Goal: Task Accomplishment & Management: Use online tool/utility

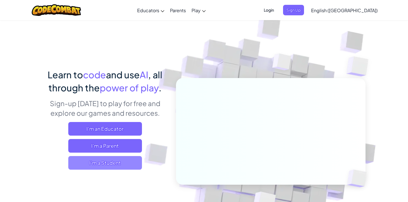
click at [92, 160] on span "I'm a Student" at bounding box center [105, 163] width 74 height 14
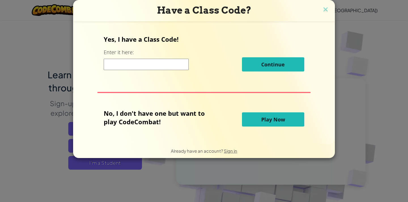
click at [282, 117] on span "Play Now" at bounding box center [273, 119] width 24 height 7
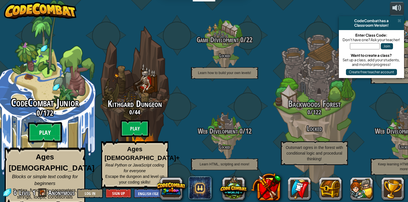
click at [39, 134] on btn "Play" at bounding box center [45, 132] width 34 height 20
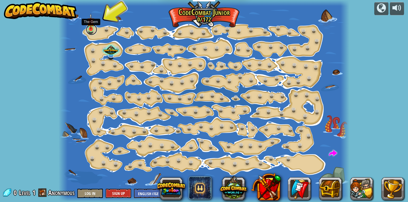
click at [91, 32] on link at bounding box center [91, 29] width 11 height 11
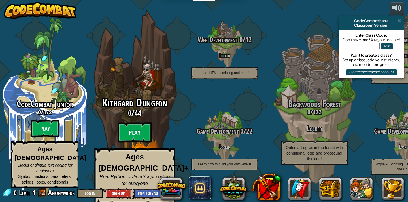
click at [150, 127] on btn "Play" at bounding box center [135, 132] width 34 height 20
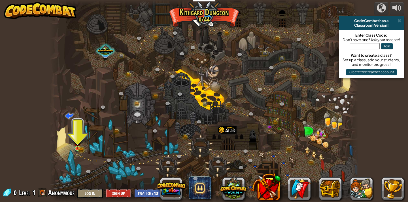
click at [372, 133] on div "powered by CodeCombat has a Classroom Version! Enter Class Code: Don't have one…" at bounding box center [204, 101] width 408 height 202
click at [399, 22] on span at bounding box center [399, 20] width 4 height 5
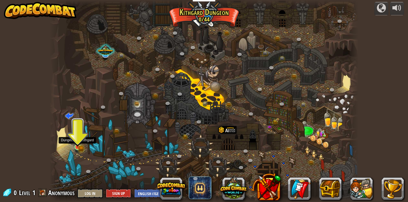
click at [76, 147] on div at bounding box center [77, 147] width 6 height 6
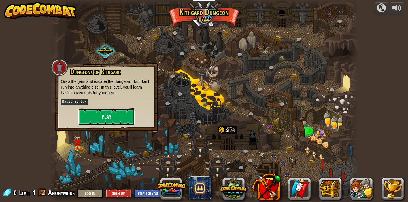
click at [106, 113] on button "Play" at bounding box center [106, 116] width 57 height 17
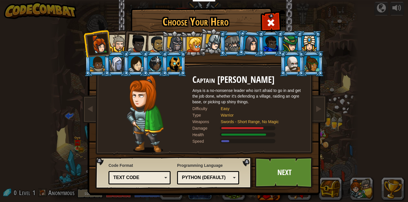
click at [120, 50] on div at bounding box center [117, 43] width 17 height 17
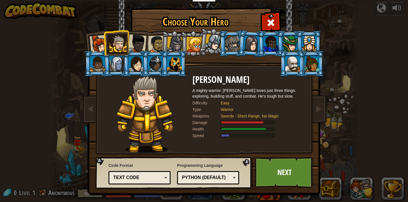
click at [137, 43] on div at bounding box center [137, 43] width 19 height 19
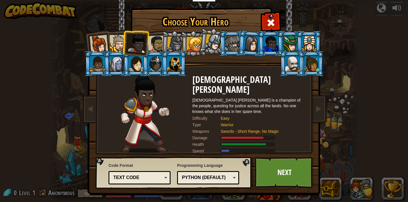
click at [156, 43] on div at bounding box center [157, 44] width 18 height 18
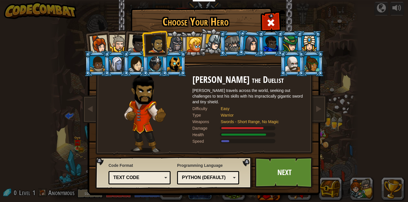
click at [173, 43] on div at bounding box center [175, 45] width 16 height 16
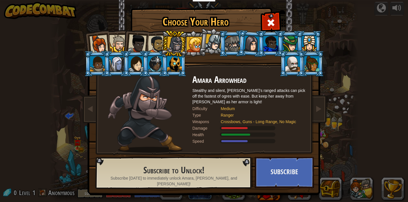
click at [193, 46] on div at bounding box center [194, 44] width 15 height 15
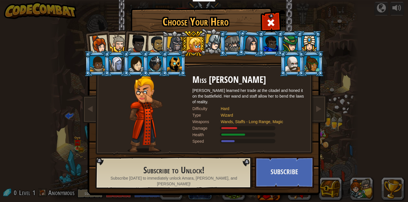
click at [207, 45] on div at bounding box center [213, 42] width 17 height 17
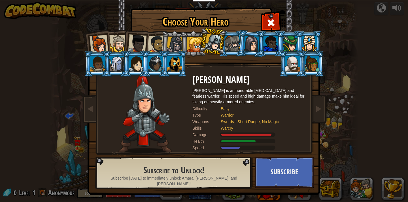
click at [156, 43] on div at bounding box center [157, 44] width 18 height 18
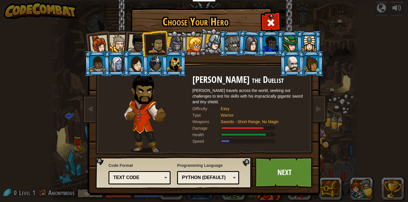
click at [102, 41] on div at bounding box center [98, 44] width 19 height 19
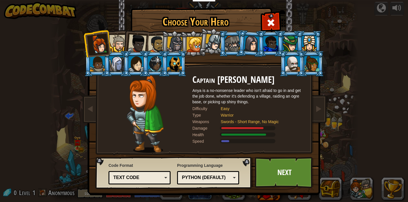
click at [120, 38] on div at bounding box center [117, 43] width 17 height 17
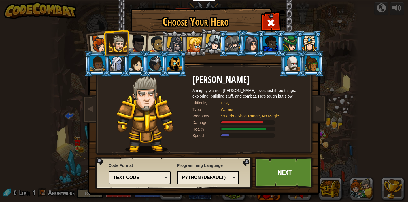
click at [136, 42] on div at bounding box center [137, 43] width 19 height 19
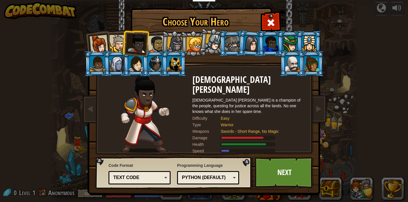
click at [103, 39] on div at bounding box center [98, 44] width 19 height 19
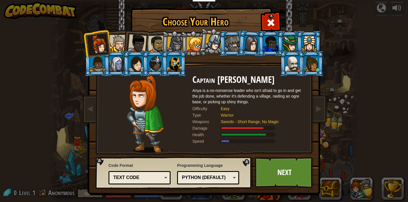
click at [116, 42] on div at bounding box center [117, 43] width 17 height 17
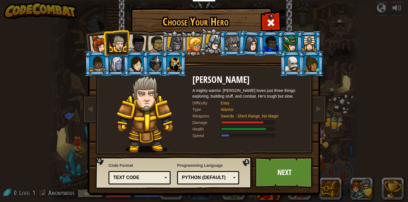
click at [137, 41] on div at bounding box center [137, 43] width 19 height 19
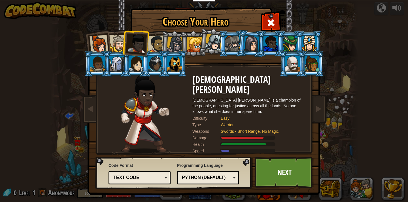
click at [156, 41] on div at bounding box center [157, 44] width 18 height 18
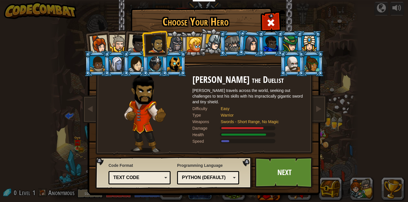
click at [119, 40] on div at bounding box center [117, 43] width 17 height 17
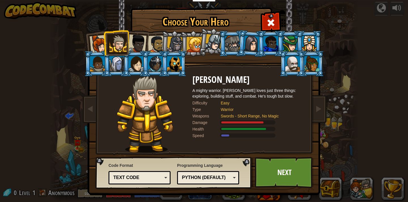
click at [100, 48] on div at bounding box center [98, 44] width 19 height 19
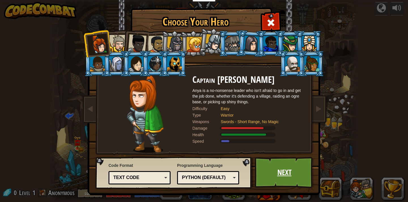
click at [276, 172] on link "Next" at bounding box center [283, 172] width 59 height 31
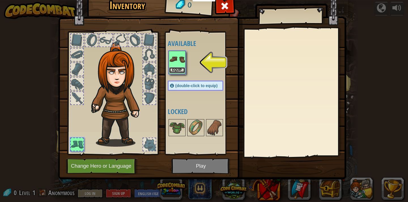
click at [172, 68] on button "Equip" at bounding box center [177, 70] width 16 height 6
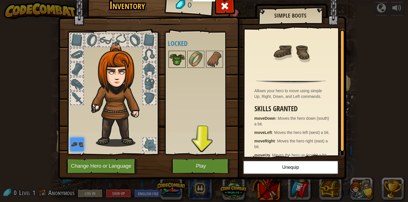
click at [181, 61] on img at bounding box center [177, 59] width 16 height 16
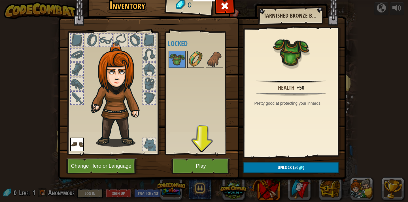
click at [192, 60] on img at bounding box center [196, 59] width 16 height 16
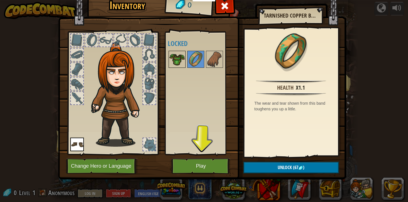
click at [180, 59] on img at bounding box center [177, 59] width 16 height 16
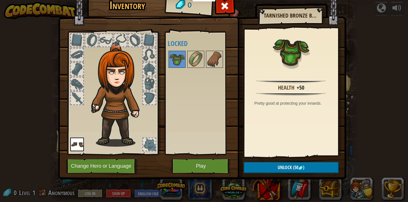
click at [84, 94] on div at bounding box center [112, 91] width 93 height 127
click at [191, 162] on button "Play" at bounding box center [200, 166] width 59 height 16
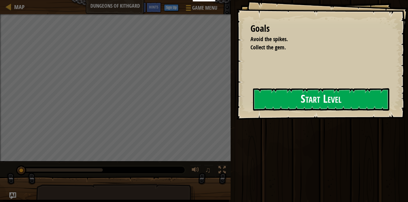
click at [253, 102] on button "Start Level" at bounding box center [321, 99] width 136 height 22
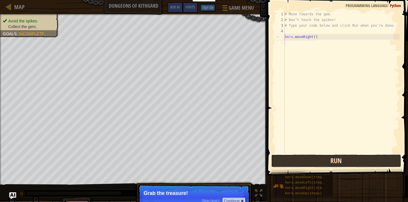
click at [317, 160] on button "Run" at bounding box center [336, 160] width 130 height 13
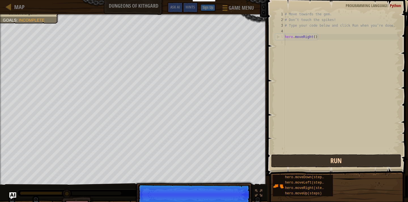
scroll to position [3, 0]
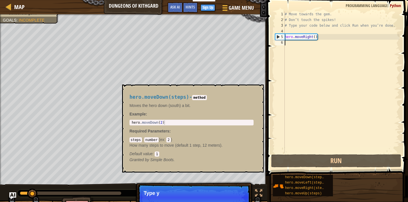
drag, startPoint x: 306, startPoint y: 178, endPoint x: 306, endPoint y: 173, distance: 5.1
click at [306, 174] on div "hero.moveDown(steps) hero.moveLeft(steps) hero.moveRight(steps) hero.moveUp(ste…" at bounding box center [337, 185] width 131 height 22
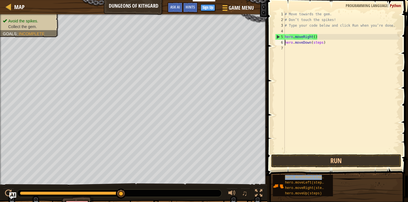
drag, startPoint x: 303, startPoint y: 175, endPoint x: 304, endPoint y: 41, distance: 134.2
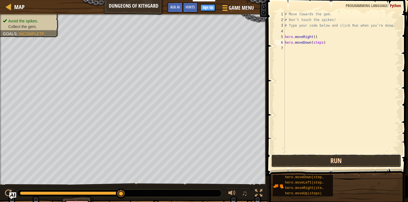
click at [340, 159] on button "Run" at bounding box center [336, 160] width 130 height 13
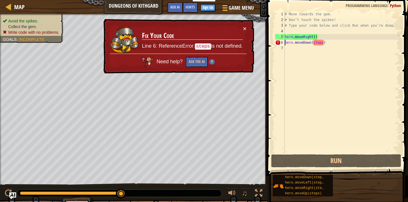
click at [334, 167] on span at bounding box center [337, 80] width 145 height 192
click at [243, 27] on button "×" at bounding box center [244, 28] width 3 height 6
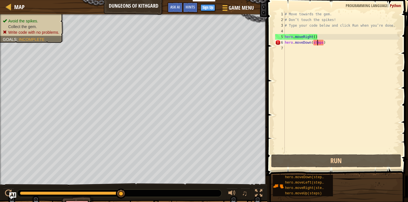
click at [318, 43] on div "# Move towards the gem. # Don’t touch the spikes! # Type your code below and cl…" at bounding box center [341, 87] width 116 height 153
click at [323, 45] on div "# Move towards the gem. # Don’t touch the spikes! # Type your code below and cl…" at bounding box center [341, 87] width 116 height 153
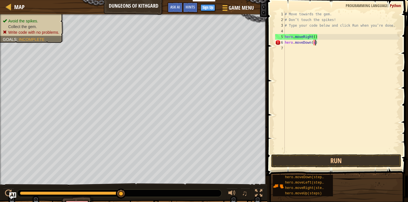
type textarea "hero.moveDown()"
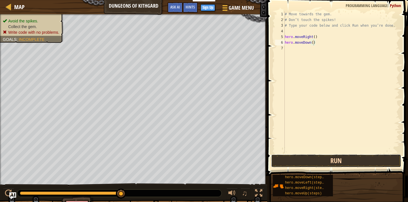
click at [331, 160] on button "Run" at bounding box center [336, 160] width 130 height 13
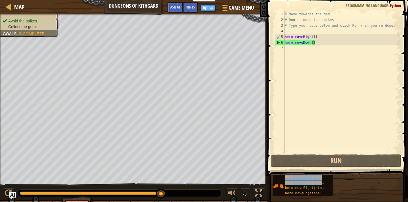
drag, startPoint x: 312, startPoint y: 186, endPoint x: 310, endPoint y: 92, distance: 94.0
click at [310, 92] on div "Hints hero.moveDown() 1 2 3 4 5 6 7 # Move towards the gem. # Don’t touch the s…" at bounding box center [336, 99] width 142 height 199
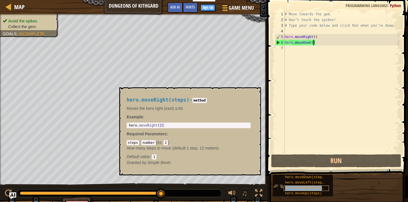
click at [302, 187] on span "hero.moveRight(steps)" at bounding box center [306, 188] width 43 height 4
click at [288, 49] on div "# Move towards the gem. # Don’t touch the spikes! # Type your code below and cl…" at bounding box center [341, 87] width 116 height 153
drag, startPoint x: 303, startPoint y: 187, endPoint x: 294, endPoint y: 85, distance: 103.1
click at [294, 85] on div "Hints 1 2 3 4 5 6 7 # Move towards the gem. # Don’t touch the spikes! # Type yo…" at bounding box center [336, 99] width 142 height 199
click at [331, 184] on div "hero.moveDown(steps) hero.moveLeft(steps) hero.moveRight(steps) hero.moveUp(ste…" at bounding box center [303, 185] width 60 height 22
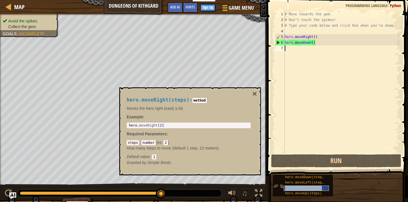
click at [319, 187] on span "hero.moveRight(steps)" at bounding box center [306, 188] width 43 height 4
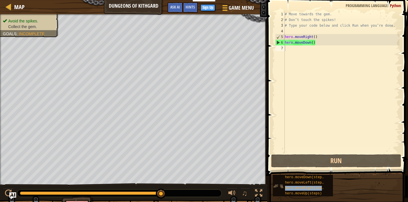
drag, startPoint x: 327, startPoint y: 187, endPoint x: 331, endPoint y: 186, distance: 4.3
click at [331, 186] on div "hero.moveDown(steps) hero.moveLeft(steps) hero.moveRight(steps) hero.moveUp(ste…" at bounding box center [303, 185] width 60 height 22
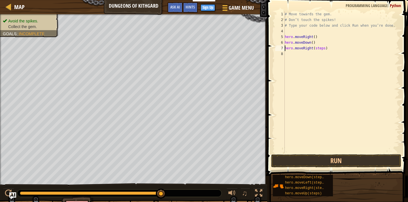
click at [324, 50] on div "# Move towards the gem. # Don’t touch the spikes! # Type your code below and cl…" at bounding box center [341, 87] width 116 height 153
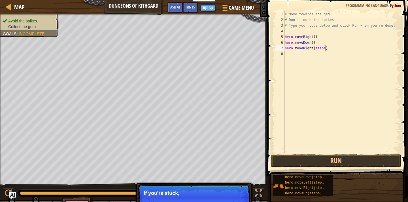
click at [325, 50] on div "# Move towards the gem. # Don’t touch the spikes! # Type your code below and cl…" at bounding box center [341, 87] width 116 height 153
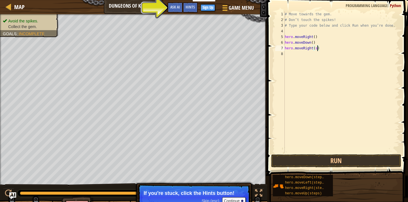
type textarea "hero.moveRight()"
click at [320, 159] on button "Run" at bounding box center [336, 160] width 130 height 13
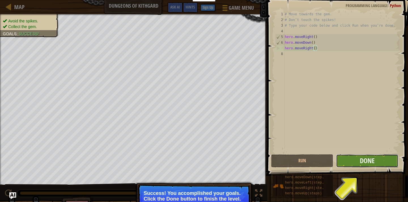
click at [357, 159] on button "Done" at bounding box center [367, 160] width 62 height 13
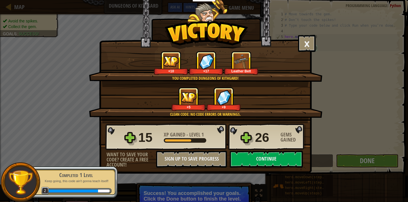
click at [27, 174] on img at bounding box center [21, 182] width 26 height 26
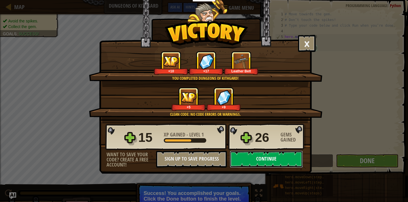
click at [249, 156] on button "Continue" at bounding box center [266, 158] width 73 height 17
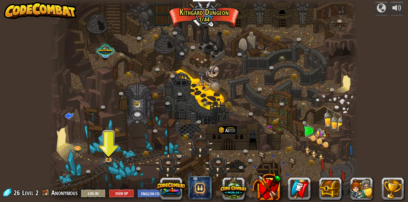
click at [44, 191] on span at bounding box center [45, 192] width 8 height 8
click at [70, 190] on span "Anonymous" at bounding box center [64, 192] width 26 height 9
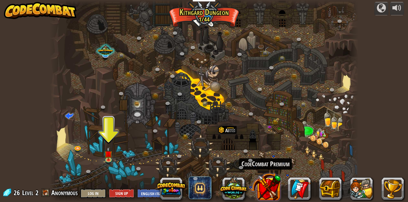
click at [265, 187] on button at bounding box center [265, 187] width 30 height 30
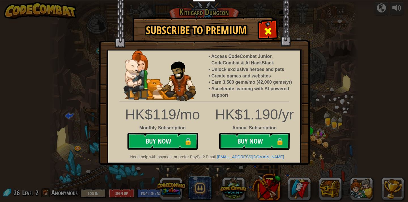
click at [269, 23] on div at bounding box center [268, 31] width 18 height 18
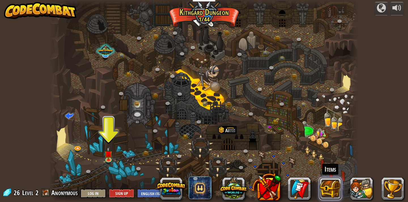
click at [332, 184] on button at bounding box center [330, 188] width 23 height 23
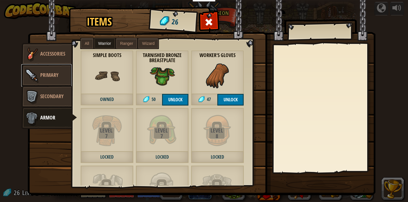
click at [51, 68] on link "Primary" at bounding box center [46, 75] width 50 height 23
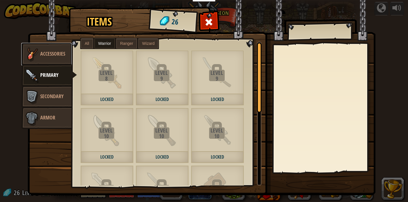
click at [56, 53] on span "Accessories" at bounding box center [52, 53] width 25 height 7
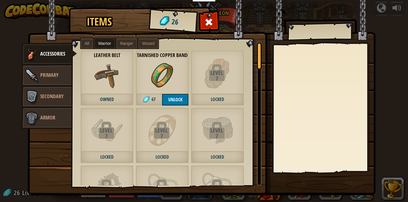
click at [102, 71] on img at bounding box center [106, 75] width 25 height 25
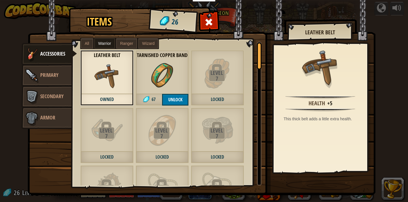
click at [102, 71] on img at bounding box center [106, 75] width 25 height 25
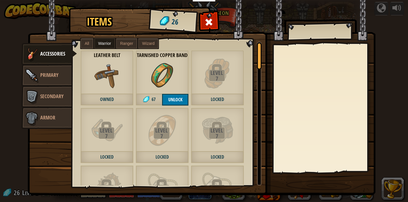
click at [114, 56] on strong "Leather Belt" at bounding box center [106, 55] width 53 height 6
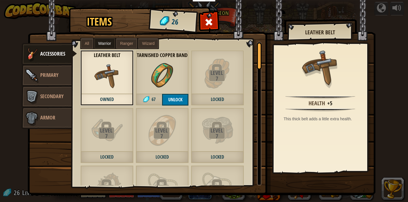
drag, startPoint x: 110, startPoint y: 72, endPoint x: 305, endPoint y: 43, distance: 197.1
click at [305, 9] on div "Items 26 Misc Accessories Primary Secondary Armor All Warrior Ranger Wizard Lev…" at bounding box center [204, 8] width 348 height 1
click at [296, 93] on div at bounding box center [319, 70] width 87 height 46
click at [394, 33] on div "Items 26 Misc Accessories Primary Secondary Armor All Warrior Ranger Wizard Lev…" at bounding box center [204, 101] width 408 height 202
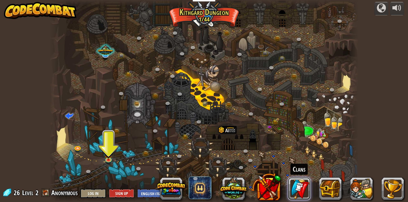
click at [300, 186] on link at bounding box center [299, 188] width 23 height 23
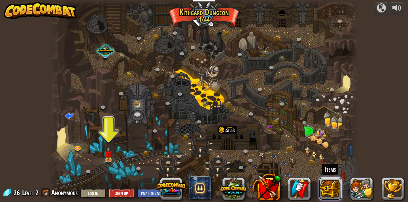
click at [322, 192] on button at bounding box center [330, 188] width 23 height 23
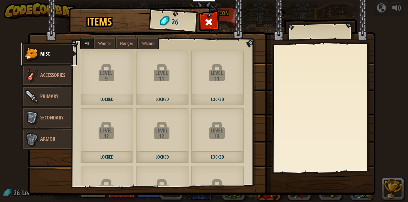
click at [54, 58] on link "Misc" at bounding box center [49, 54] width 56 height 23
click at [103, 39] on label "Warrior" at bounding box center [104, 43] width 21 height 10
click at [88, 41] on span "All" at bounding box center [87, 43] width 5 height 5
click at [59, 70] on link "Accessories" at bounding box center [46, 75] width 50 height 23
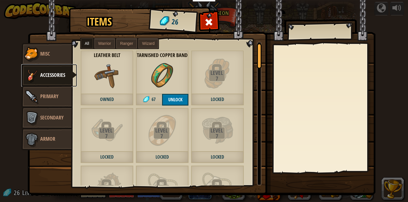
scroll to position [5, 0]
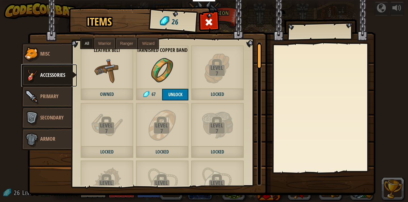
click at [257, 60] on div at bounding box center [259, 55] width 5 height 25
click at [378, 35] on div "Items 26 Misc Accessories Primary Secondary Armor All Warrior Ranger Wizard Lev…" at bounding box center [204, 101] width 408 height 202
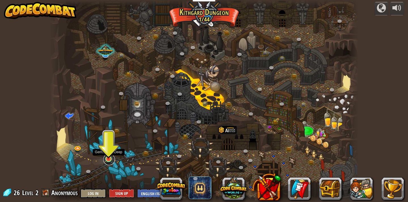
click at [108, 160] on link at bounding box center [108, 158] width 11 height 11
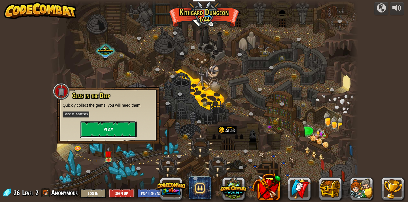
click at [100, 128] on button "Play" at bounding box center [108, 129] width 57 height 17
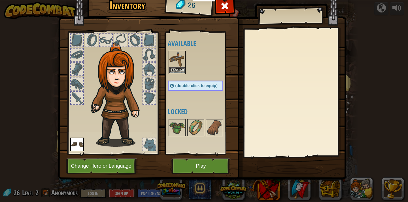
click at [177, 73] on div "Equip" at bounding box center [176, 62] width 17 height 23
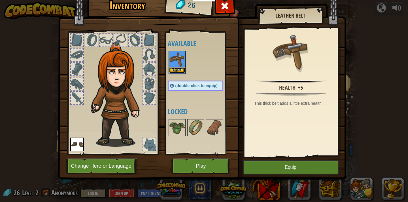
click at [181, 72] on button "Equip" at bounding box center [177, 70] width 16 height 6
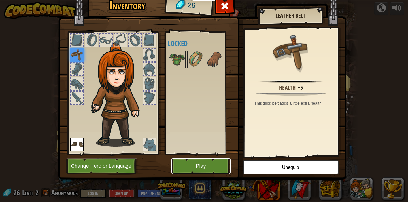
click at [207, 163] on button "Play" at bounding box center [200, 166] width 59 height 16
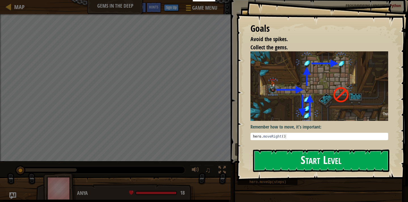
click at [291, 149] on button "Start Level" at bounding box center [321, 160] width 136 height 22
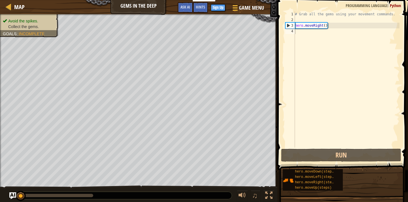
drag, startPoint x: 320, startPoint y: 171, endPoint x: 313, endPoint y: 58, distance: 113.7
click at [313, 58] on div "Hints 1 2 3 4 # Grab all the gems using your movement commands. hero . moveRigh…" at bounding box center [341, 99] width 132 height 199
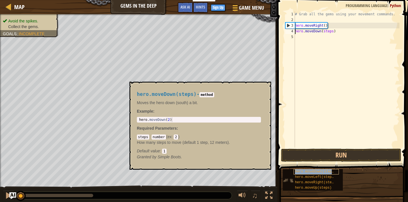
drag, startPoint x: 302, startPoint y: 172, endPoint x: 303, endPoint y: 34, distance: 137.8
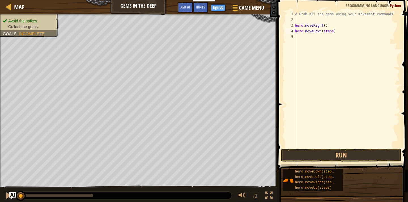
click at [333, 31] on div "# Grab all the gems using your movement commands. hero . moveRight ( ) hero . m…" at bounding box center [347, 84] width 106 height 147
type textarea "hero.moveDown()"
drag, startPoint x: 322, startPoint y: 188, endPoint x: 317, endPoint y: 72, distance: 116.2
click at [317, 72] on div "Hints hero.moveDown() 1 2 3 4 5 # Grab all the gems using your movement command…" at bounding box center [341, 99] width 132 height 199
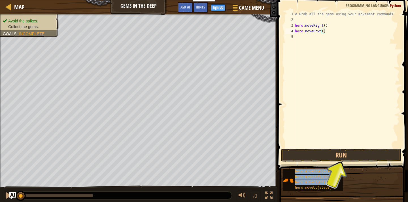
drag, startPoint x: 305, startPoint y: 186, endPoint x: 311, endPoint y: 51, distance: 135.1
click at [311, 50] on div "Hints hero.moveDown() 1 2 3 4 5 # Grab all the gems using your movement command…" at bounding box center [341, 99] width 132 height 199
drag, startPoint x: 304, startPoint y: 186, endPoint x: 305, endPoint y: 79, distance: 107.0
click at [305, 79] on div "Hints hero.moveDown() 1 2 3 4 5 # Grab all the gems using your movement command…" at bounding box center [341, 99] width 132 height 199
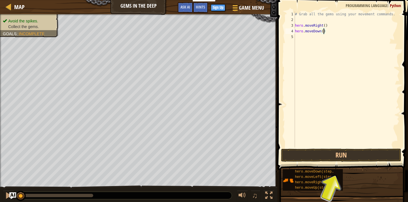
click at [305, 79] on div "# Grab all the gems using your movement commands. hero . moveRight ( ) hero . m…" at bounding box center [347, 84] width 106 height 147
drag, startPoint x: 302, startPoint y: 188, endPoint x: 315, endPoint y: 130, distance: 59.5
click at [314, 130] on div "Hints 1 2 3 4 5 # Grab all the gems using your movement commands. hero . moveRi…" at bounding box center [341, 99] width 132 height 199
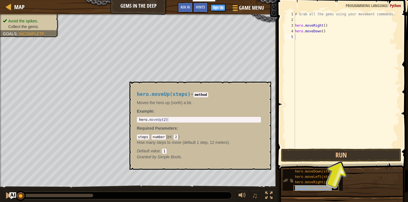
click at [303, 186] on span "hero.moveUp(steps)" at bounding box center [313, 187] width 37 height 4
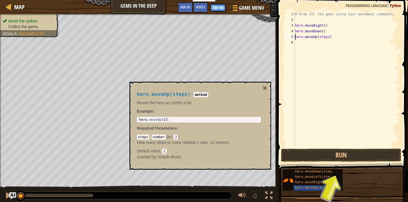
drag, startPoint x: 303, startPoint y: 186, endPoint x: 302, endPoint y: 50, distance: 135.6
click at [329, 37] on div "# Grab all the gems using your movement commands. hero . moveRight ( ) hero . m…" at bounding box center [347, 84] width 106 height 147
drag, startPoint x: 322, startPoint y: 181, endPoint x: 318, endPoint y: 49, distance: 132.5
click at [318, 49] on div "Hints hero.moveUp() 1 2 3 4 5 6 # Grab all the gems using your movement command…" at bounding box center [341, 99] width 132 height 199
click at [301, 182] on span "hero.moveRight(steps)" at bounding box center [316, 182] width 43 height 4
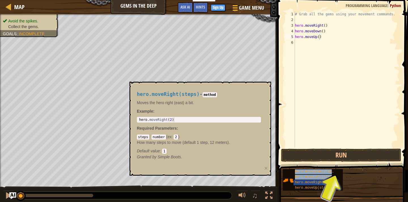
drag, startPoint x: 301, startPoint y: 182, endPoint x: 299, endPoint y: 90, distance: 92.6
click at [299, 90] on div "Hints hero.moveUp() 1 2 3 4 5 6 # Grab all the gems using your movement command…" at bounding box center [341, 99] width 132 height 199
click at [313, 189] on span "hero.moveUp(steps)" at bounding box center [313, 187] width 37 height 4
drag, startPoint x: 313, startPoint y: 189, endPoint x: 308, endPoint y: 76, distance: 113.3
click at [308, 76] on div "Hints hero.moveUp() 1 2 3 4 5 6 # Grab all the gems using your movement command…" at bounding box center [341, 99] width 132 height 199
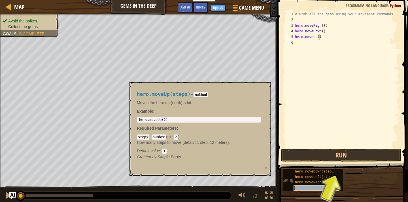
click at [307, 187] on span "hero.moveUp(steps)" at bounding box center [313, 187] width 37 height 4
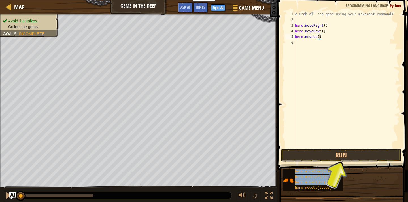
drag, startPoint x: 307, startPoint y: 187, endPoint x: 313, endPoint y: 99, distance: 88.2
click at [313, 99] on div "Hints hero.moveUp() 1 2 3 4 5 6 # Grab all the gems using your movement command…" at bounding box center [341, 99] width 132 height 199
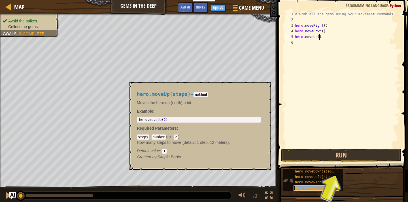
click at [308, 187] on span "hero.moveUp(steps)" at bounding box center [313, 187] width 37 height 4
click at [328, 43] on div "# Grab all the gems using your movement commands. hero . moveRight ( ) hero . m…" at bounding box center [347, 84] width 106 height 147
click at [329, 43] on div "# Grab all the gems using your movement commands. hero . moveRight ( ) hero . m…" at bounding box center [347, 84] width 106 height 147
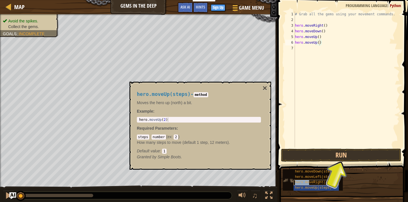
click at [309, 180] on span "hero.moveRight(steps)" at bounding box center [316, 182] width 43 height 4
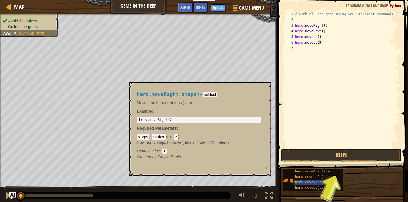
drag, startPoint x: 309, startPoint y: 180, endPoint x: 308, endPoint y: 94, distance: 86.1
click at [307, 93] on div "Hints hero.moveUp() 1 2 3 4 5 6 7 # Grab all the gems using your movement comma…" at bounding box center [341, 99] width 132 height 199
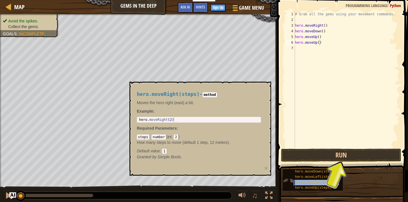
click at [304, 182] on span "hero.moveRight(steps)" at bounding box center [316, 182] width 43 height 4
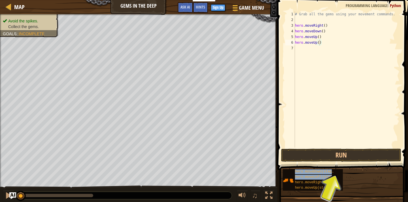
drag, startPoint x: 308, startPoint y: 181, endPoint x: 312, endPoint y: 113, distance: 67.7
click at [312, 113] on div "Hints hero.moveUp() 1 2 3 4 5 6 7 # Grab all the gems using your movement comma…" at bounding box center [341, 99] width 132 height 199
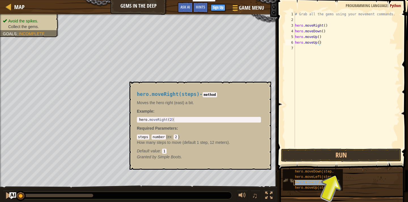
click at [305, 182] on span "hero.moveRight(steps)" at bounding box center [316, 182] width 43 height 4
drag, startPoint x: 305, startPoint y: 182, endPoint x: 312, endPoint y: 157, distance: 25.8
click at [312, 157] on div "Hints hero.moveUp() 1 2 3 4 5 6 7 # Grab all the gems using your movement comma…" at bounding box center [341, 99] width 132 height 199
click at [306, 181] on span "hero.moveRight(steps)" at bounding box center [316, 182] width 43 height 4
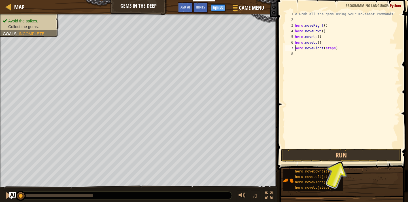
click at [336, 50] on div "# Grab all the gems using your movement commands. hero . moveRight ( ) hero . m…" at bounding box center [347, 84] width 106 height 147
type textarea "hero.moveRight()"
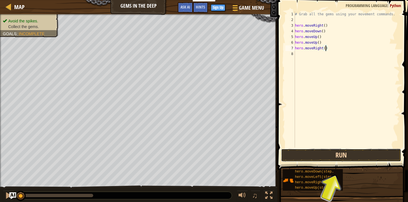
click at [296, 155] on button "Run" at bounding box center [341, 154] width 120 height 13
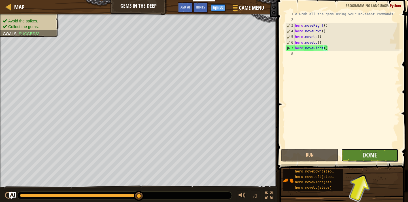
click at [365, 149] on button "Done" at bounding box center [369, 154] width 57 height 13
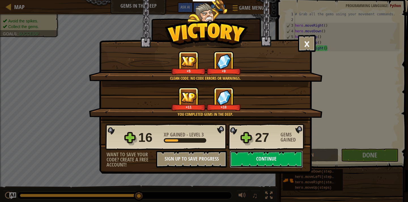
click at [257, 158] on button "Continue" at bounding box center [266, 158] width 73 height 17
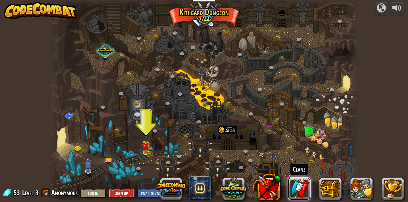
click at [294, 185] on link at bounding box center [299, 188] width 23 height 23
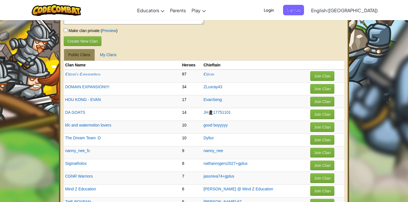
scroll to position [25, 0]
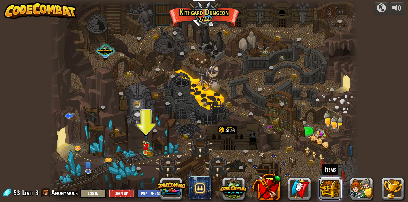
click at [329, 192] on button at bounding box center [330, 188] width 23 height 23
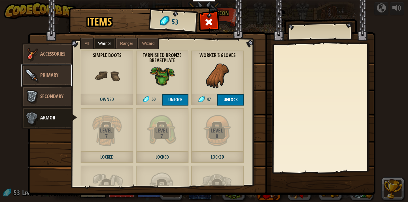
click at [59, 71] on link "Primary" at bounding box center [46, 75] width 50 height 23
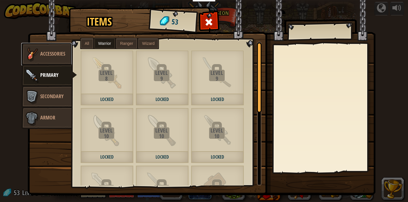
click at [59, 51] on span "Accessories" at bounding box center [52, 53] width 25 height 7
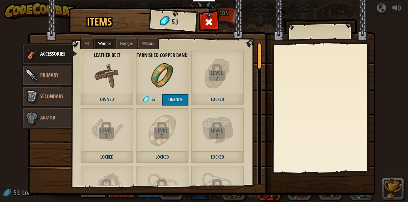
click at [104, 42] on span "Warrior" at bounding box center [104, 43] width 13 height 5
click at [92, 43] on label "All" at bounding box center [87, 43] width 12 height 10
click at [106, 43] on span "Warrior" at bounding box center [104, 43] width 13 height 5
click at [93, 40] on div "All Warrior Ranger Wizard" at bounding box center [119, 43] width 79 height 11
click at [88, 43] on span "All" at bounding box center [87, 43] width 5 height 5
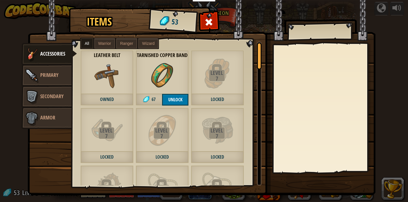
click at [108, 44] on span "Warrior" at bounding box center [104, 43] width 13 height 5
click at [126, 45] on span "Ranger" at bounding box center [126, 43] width 13 height 5
click at [153, 43] on span "Wizard" at bounding box center [148, 43] width 12 height 5
click at [89, 40] on label "All" at bounding box center [87, 43] width 12 height 10
click at [53, 73] on span "Primary" at bounding box center [49, 74] width 18 height 7
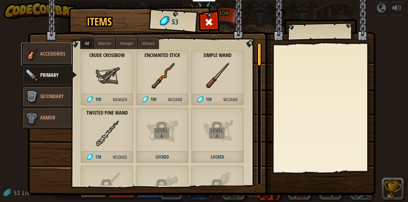
click at [59, 56] on span "Accessories" at bounding box center [52, 53] width 25 height 7
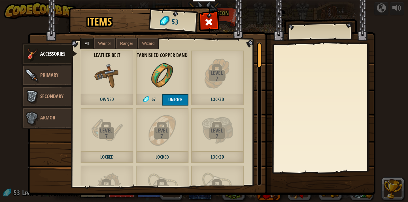
click at [105, 43] on span "Warrior" at bounding box center [104, 43] width 13 height 5
click at [89, 42] on span "All" at bounding box center [87, 43] width 5 height 5
click at [65, 91] on link "Secondary" at bounding box center [46, 96] width 50 height 23
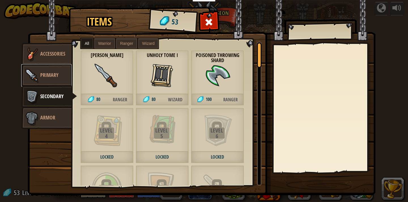
click at [65, 77] on link "Primary" at bounding box center [46, 75] width 50 height 23
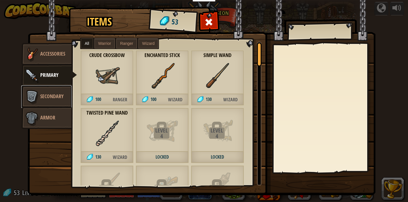
click at [60, 97] on span "Secondary" at bounding box center [51, 96] width 23 height 7
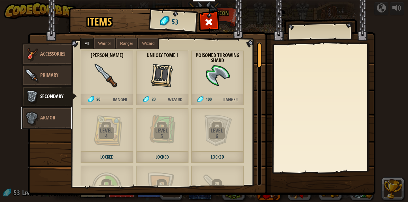
click at [54, 117] on span "Armor" at bounding box center [47, 117] width 15 height 7
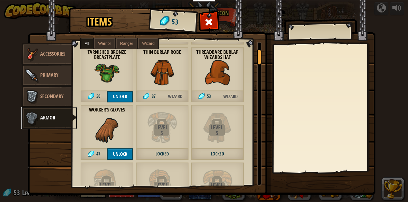
scroll to position [61, 0]
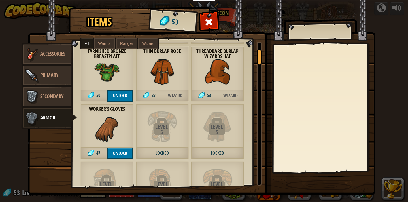
click at [232, 97] on span "Wizard" at bounding box center [230, 96] width 26 height 12
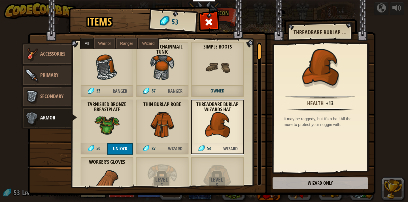
scroll to position [0, 0]
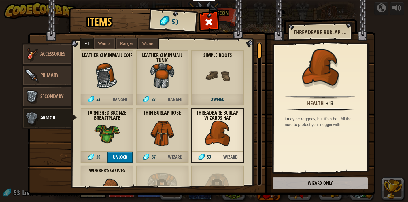
click at [108, 42] on span "Warrior" at bounding box center [104, 43] width 13 height 5
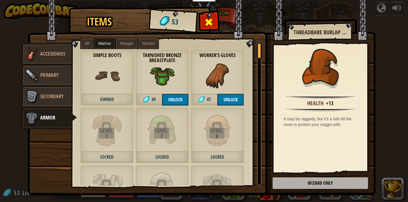
click at [214, 26] on div at bounding box center [209, 24] width 18 height 18
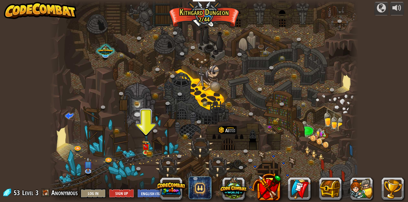
click at [42, 194] on span at bounding box center [45, 192] width 8 height 8
click at [46, 193] on span at bounding box center [45, 192] width 8 height 8
click at [351, 189] on button at bounding box center [361, 188] width 23 height 23
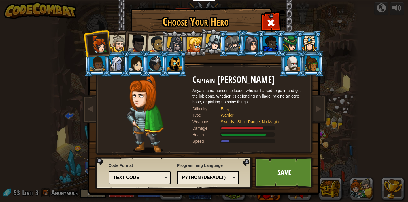
click at [115, 48] on div at bounding box center [117, 43] width 17 height 17
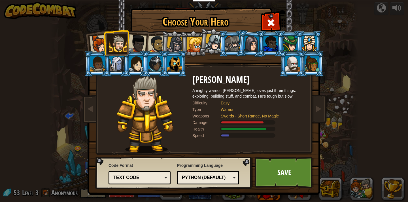
click at [134, 44] on div at bounding box center [137, 43] width 19 height 19
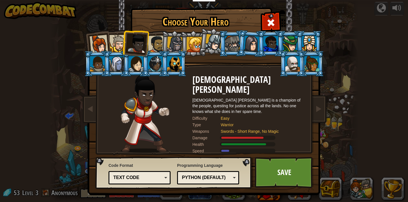
click at [154, 42] on div at bounding box center [157, 44] width 18 height 18
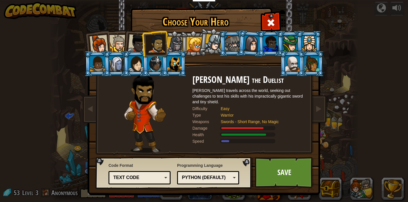
click at [135, 45] on div at bounding box center [137, 43] width 19 height 19
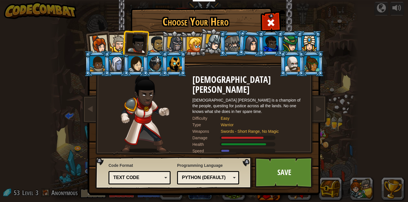
click at [121, 45] on div at bounding box center [117, 43] width 17 height 17
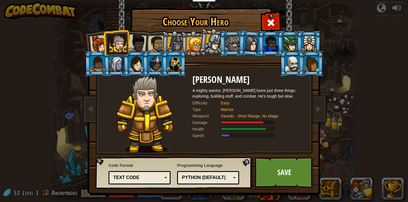
click at [100, 44] on div at bounding box center [98, 44] width 19 height 19
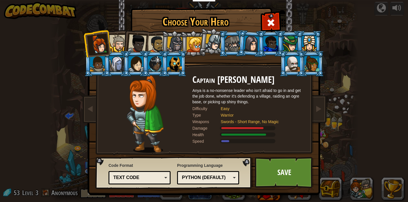
click at [116, 46] on div at bounding box center [117, 43] width 17 height 17
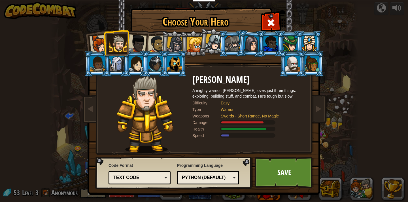
click at [132, 43] on div at bounding box center [137, 43] width 19 height 19
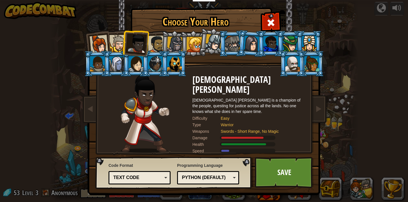
click at [155, 43] on div at bounding box center [157, 44] width 18 height 18
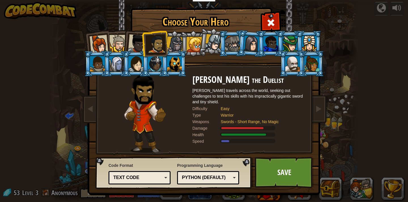
click at [100, 41] on div at bounding box center [98, 44] width 19 height 19
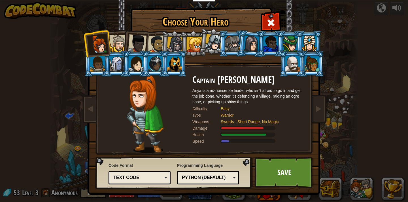
click at [281, 9] on img at bounding box center [204, 93] width 245 height 203
click at [276, 16] on div at bounding box center [271, 22] width 18 height 18
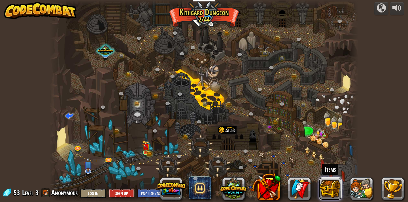
click at [335, 194] on button at bounding box center [330, 188] width 23 height 23
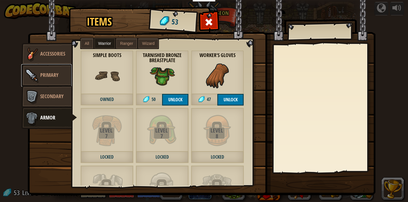
click at [49, 83] on link "Primary" at bounding box center [46, 75] width 50 height 23
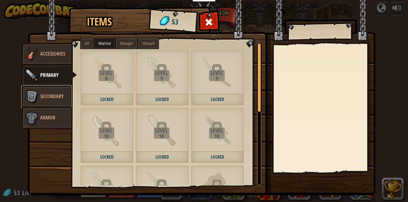
click at [58, 99] on span "Secondary" at bounding box center [51, 96] width 23 height 7
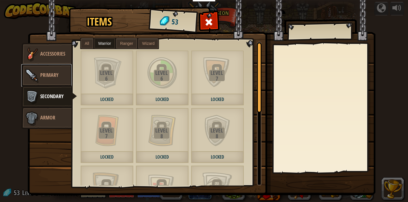
click at [58, 79] on link "Primary" at bounding box center [46, 75] width 50 height 23
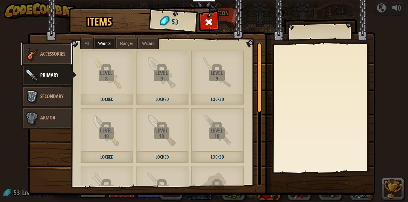
click at [57, 53] on span "Accessories" at bounding box center [52, 53] width 25 height 7
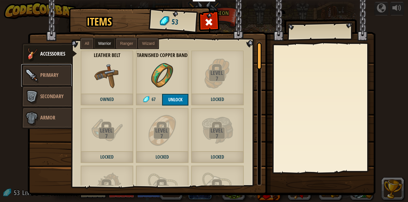
click at [57, 78] on link "Primary" at bounding box center [46, 75] width 50 height 23
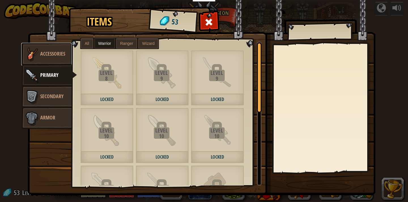
click at [56, 53] on span "Accessories" at bounding box center [52, 53] width 25 height 7
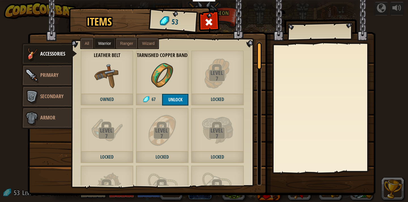
click at [86, 40] on label "All" at bounding box center [87, 43] width 12 height 10
click at [104, 42] on span "Warrior" at bounding box center [104, 43] width 13 height 5
click at [123, 42] on span "Ranger" at bounding box center [126, 43] width 13 height 5
click at [141, 44] on label "Wizard" at bounding box center [148, 43] width 20 height 10
click at [171, 79] on img at bounding box center [161, 75] width 25 height 25
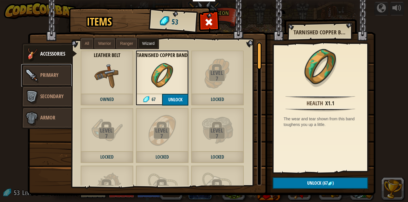
click at [33, 78] on img at bounding box center [31, 75] width 17 height 17
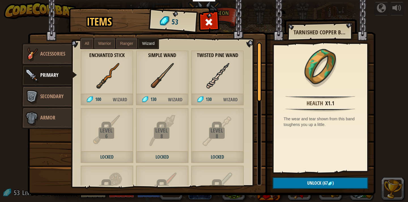
click at [176, 85] on div "Simple Wand 130 Wizard" at bounding box center [162, 77] width 53 height 55
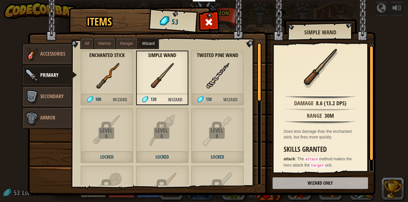
click at [227, 86] on img at bounding box center [217, 75] width 25 height 25
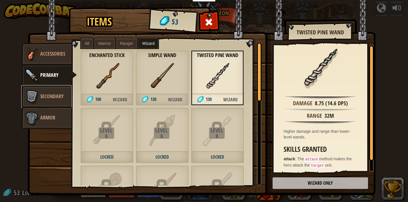
click at [44, 93] on span "Secondary" at bounding box center [51, 96] width 23 height 7
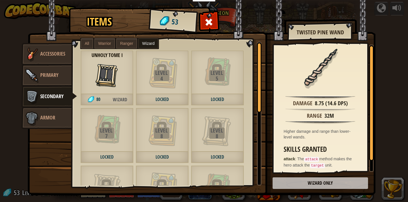
click at [105, 83] on img at bounding box center [106, 75] width 25 height 25
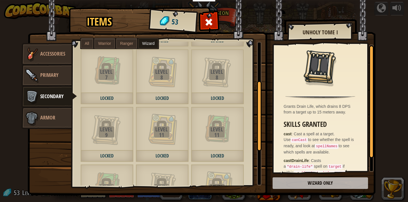
scroll to position [93, 0]
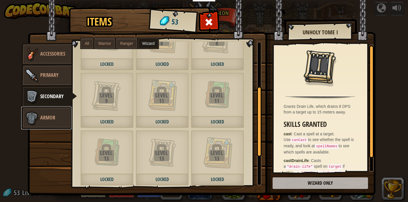
click at [34, 117] on img at bounding box center [31, 117] width 17 height 17
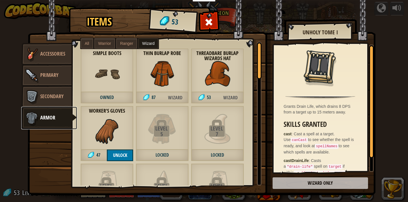
scroll to position [0, 0]
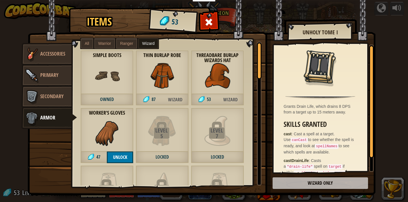
click at [129, 42] on span "Ranger" at bounding box center [126, 43] width 13 height 5
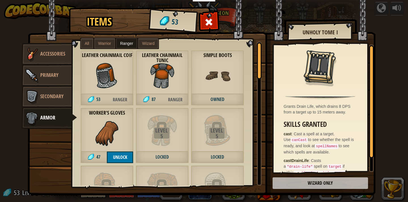
click at [112, 42] on label "Warrior" at bounding box center [104, 43] width 21 height 10
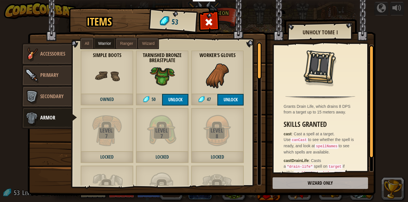
click at [96, 44] on label "Warrior" at bounding box center [104, 43] width 21 height 10
click at [218, 73] on img at bounding box center [217, 75] width 25 height 25
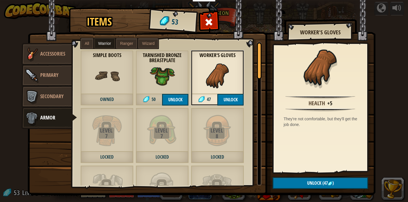
click at [171, 77] on img at bounding box center [161, 75] width 25 height 25
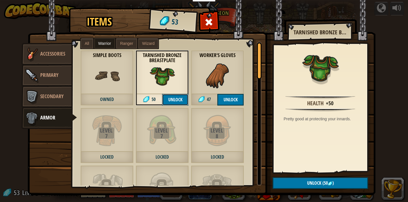
click at [172, 104] on button "Unlock" at bounding box center [175, 100] width 26 height 12
click at [179, 101] on button "Confirm" at bounding box center [175, 100] width 26 height 12
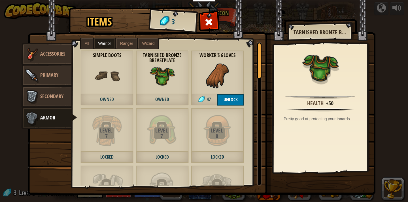
click at [365, 29] on img at bounding box center [201, 91] width 347 height 205
click at [383, 37] on div "Items 3 Misc Accessories Primary Secondary Armor All Warrior Ranger Wizard Leve…" at bounding box center [204, 101] width 408 height 202
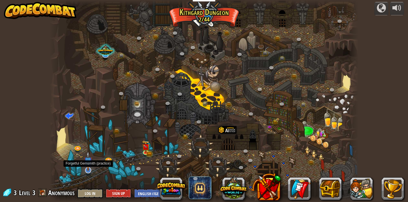
click at [90, 170] on div at bounding box center [88, 170] width 6 height 6
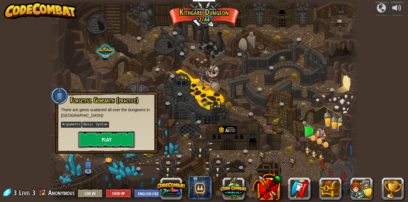
click at [111, 136] on button "Play" at bounding box center [106, 139] width 57 height 17
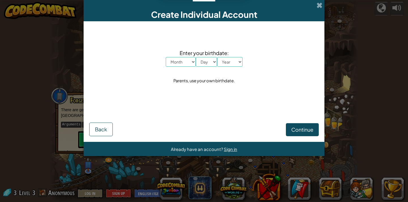
click at [316, 7] on div "Create Individual Account" at bounding box center [203, 10] width 241 height 21
click at [320, 6] on span at bounding box center [319, 5] width 6 height 6
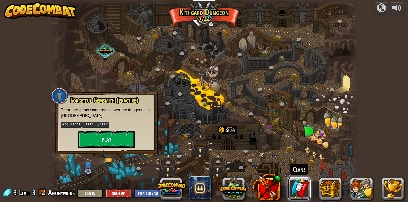
click at [303, 189] on link at bounding box center [299, 188] width 23 height 23
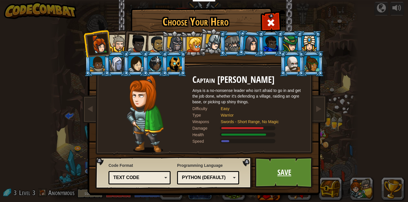
click at [273, 162] on link "Save" at bounding box center [283, 172] width 59 height 31
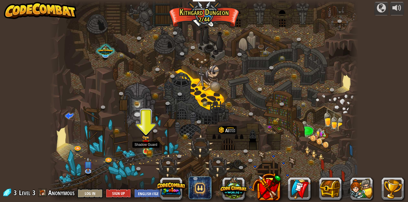
click at [146, 146] on img at bounding box center [146, 143] width 5 height 5
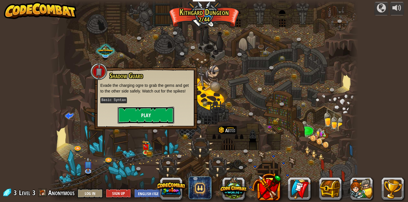
click at [151, 116] on button "Play" at bounding box center [145, 114] width 57 height 17
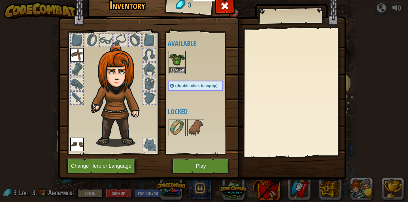
click at [175, 63] on img at bounding box center [177, 59] width 16 height 16
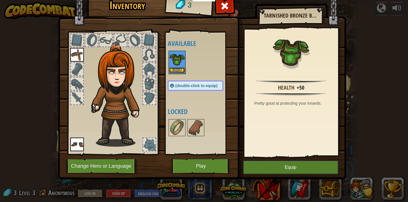
click at [177, 69] on button "Equip" at bounding box center [177, 70] width 16 height 6
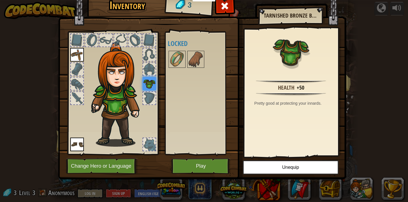
click at [148, 84] on img at bounding box center [149, 84] width 14 height 14
click at [199, 167] on button "Play" at bounding box center [200, 166] width 59 height 16
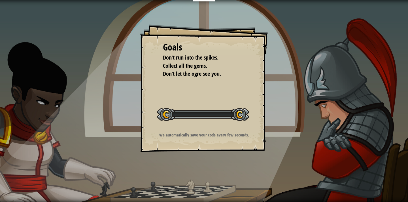
click at [205, 0] on body "Educators Create Free Account School & District Solutions Teacher Toolkit Previ…" at bounding box center [204, 0] width 408 height 0
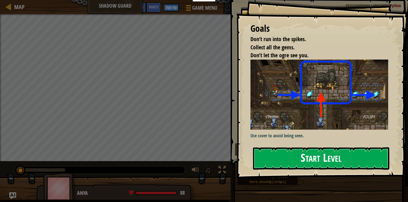
click at [293, 147] on button "Start Level" at bounding box center [321, 158] width 136 height 22
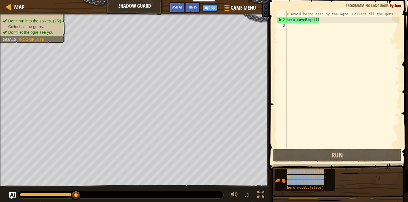
drag, startPoint x: 303, startPoint y: 187, endPoint x: 298, endPoint y: 82, distance: 105.4
click at [298, 82] on div "Hints 1 2 3 # Avoid being seen by the ogre. Collect all the gems. hero . moveRi…" at bounding box center [337, 99] width 140 height 199
click at [298, 82] on div "# Avoid being seen by the ogre. Collect all the gems. hero . moveRight ( )" at bounding box center [342, 84] width 114 height 147
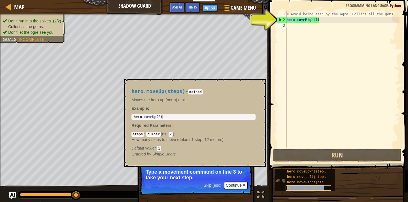
click at [310, 187] on span "hero.moveUp(steps)" at bounding box center [305, 187] width 37 height 4
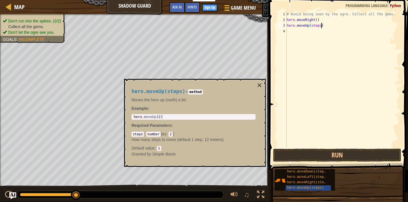
click at [321, 26] on div "# Avoid being seen by the ogre. Collect all the gems. hero . moveRight ( ) hero…" at bounding box center [342, 84] width 114 height 147
click at [310, 180] on div "hero.moveRight(steps)" at bounding box center [307, 181] width 45 height 5
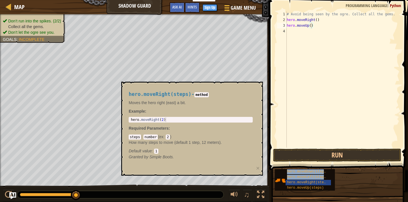
drag, startPoint x: 310, startPoint y: 180, endPoint x: 302, endPoint y: 79, distance: 101.6
click at [302, 78] on div "Hints hero.moveUp() 1 2 3 4 # Avoid being seen by the ogre. Collect all the gem…" at bounding box center [337, 99] width 140 height 199
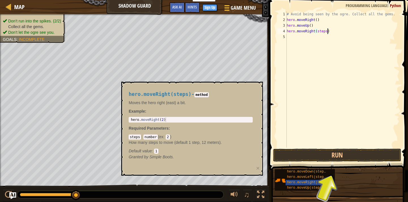
click at [328, 33] on div "# Avoid being seen by the ogre. Collect all the gems. hero . moveRight ( ) hero…" at bounding box center [342, 84] width 114 height 147
type textarea "hero.moveRight()"
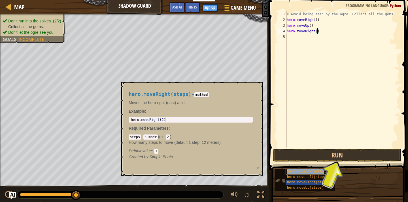
click at [306, 170] on span "hero.moveDown(steps)" at bounding box center [307, 171] width 41 height 4
drag, startPoint x: 306, startPoint y: 170, endPoint x: 308, endPoint y: 63, distance: 106.7
click at [308, 62] on div "Hints hero.moveRight() 1 2 3 4 5 # Avoid being seen by the ogre. Collect all th…" at bounding box center [337, 99] width 140 height 199
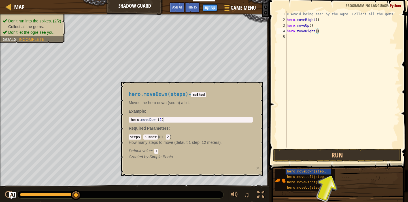
drag, startPoint x: 298, startPoint y: 169, endPoint x: 305, endPoint y: 87, distance: 82.1
click at [305, 87] on div "Hints hero.moveRight() 1 2 3 4 5 # Avoid being seen by the ogre. Collect all th…" at bounding box center [337, 99] width 140 height 199
drag, startPoint x: 290, startPoint y: 172, endPoint x: 293, endPoint y: 73, distance: 98.8
click at [293, 73] on div "Hints hero.moveRight() 1 2 3 4 5 # Avoid being seen by the ogre. Collect all th…" at bounding box center [337, 99] width 140 height 199
click at [326, 170] on span "hero.moveDown(steps)" at bounding box center [307, 171] width 41 height 4
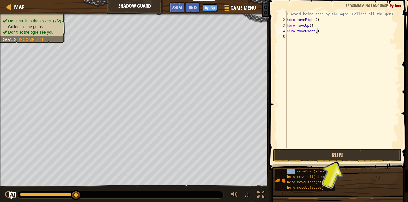
drag, startPoint x: 326, startPoint y: 170, endPoint x: 327, endPoint y: 76, distance: 94.0
click at [327, 76] on div "Hints hero.moveRight() 1 2 3 4 5 # Avoid being seen by the ogre. Collect all th…" at bounding box center [337, 99] width 140 height 199
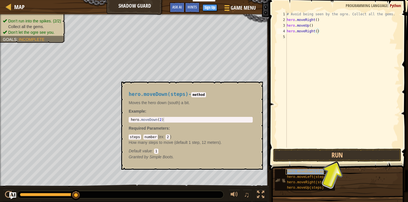
click at [298, 170] on span "hero.moveDown(steps)" at bounding box center [307, 171] width 41 height 4
drag, startPoint x: 298, startPoint y: 170, endPoint x: 299, endPoint y: 44, distance: 125.7
click at [299, 44] on div "Hints hero.moveRight() 1 2 3 4 5 # Avoid being seen by the ogre. Collect all th…" at bounding box center [337, 99] width 140 height 199
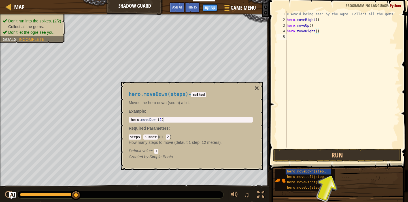
click at [300, 47] on div "# Avoid being seen by the ogre. Collect all the gems. hero . moveRight ( ) hero…" at bounding box center [342, 84] width 114 height 147
drag, startPoint x: 302, startPoint y: 170, endPoint x: 307, endPoint y: 45, distance: 125.8
click at [307, 45] on div "Hints 1 2 3 4 5 # Avoid being seen by the ogre. Collect all the gems. hero . mo…" at bounding box center [337, 99] width 140 height 199
click at [326, 39] on div "# Avoid being seen by the ogre. Collect all the gems. hero . moveRight ( ) hero…" at bounding box center [342, 84] width 114 height 147
click at [257, 87] on button "×" at bounding box center [256, 88] width 5 height 8
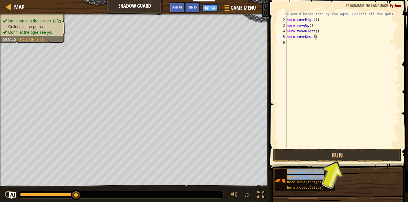
drag, startPoint x: 305, startPoint y: 181, endPoint x: 308, endPoint y: 48, distance: 133.4
click at [308, 48] on div "Hints hero.moveDown() 1 2 3 4 5 6 # Avoid being seen by the ogre. Collect all t…" at bounding box center [337, 99] width 140 height 199
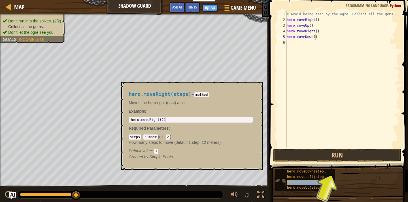
click at [299, 180] on span "hero.moveRight(steps)" at bounding box center [308, 182] width 43 height 4
drag, startPoint x: 299, startPoint y: 180, endPoint x: 299, endPoint y: 118, distance: 62.3
click at [299, 118] on div "Hints hero.moveDown() 1 2 3 4 5 6 # Avoid being seen by the ogre. Collect all t…" at bounding box center [337, 99] width 140 height 199
click at [294, 180] on div "hero.moveRight(steps)" at bounding box center [307, 181] width 45 height 5
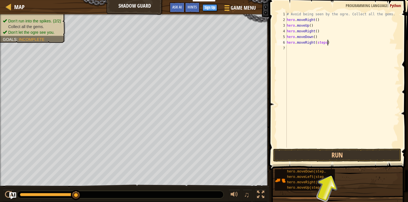
click at [328, 43] on div "# Avoid being seen by the ogre. Collect all the gems. hero . moveRight ( ) hero…" at bounding box center [342, 84] width 114 height 147
type textarea "hero.moveRight()"
click at [358, 154] on button "Run" at bounding box center [337, 154] width 128 height 13
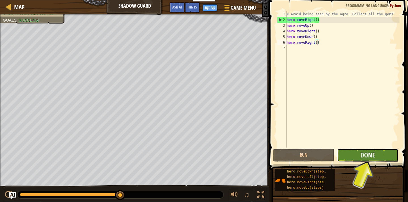
click at [359, 152] on button "Done" at bounding box center [367, 154] width 61 height 13
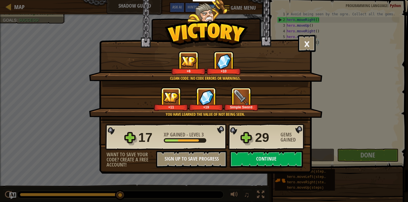
click at [272, 149] on div "17 XP Gained - Level 3 29 Gems Gained" at bounding box center [205, 136] width 201 height 27
click at [272, 156] on button "Continue" at bounding box center [266, 158] width 73 height 17
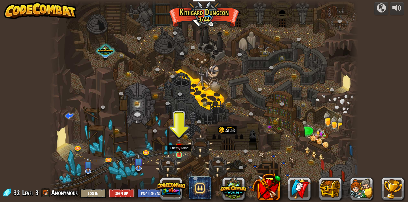
click at [179, 155] on div at bounding box center [179, 154] width 6 height 6
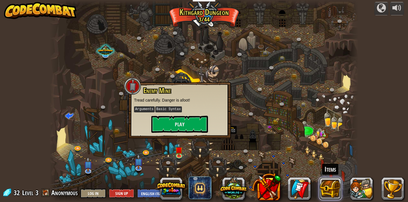
click at [337, 186] on button at bounding box center [330, 188] width 23 height 23
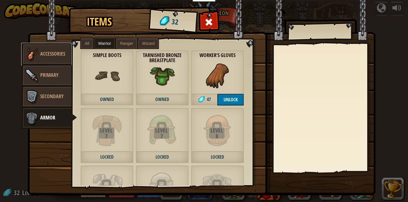
click at [48, 56] on span "Accessories" at bounding box center [52, 53] width 25 height 7
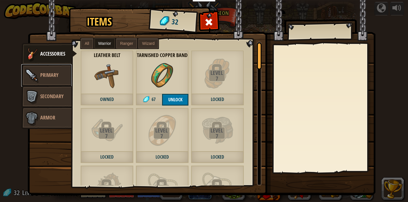
click at [48, 70] on link "Primary" at bounding box center [46, 75] width 50 height 23
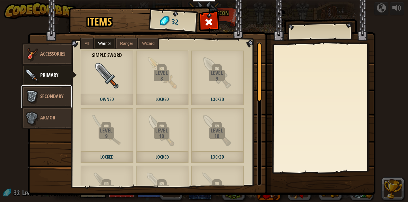
click at [48, 92] on link "Secondary" at bounding box center [46, 96] width 50 height 23
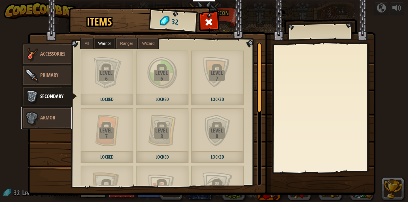
click at [53, 127] on link "Armor" at bounding box center [46, 117] width 50 height 23
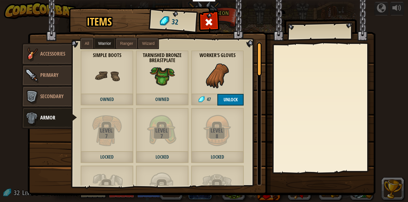
click at [386, 27] on div "Items 32 Misc Accessories Primary Secondary Armor All Warrior Ranger Wizard Lev…" at bounding box center [204, 101] width 408 height 202
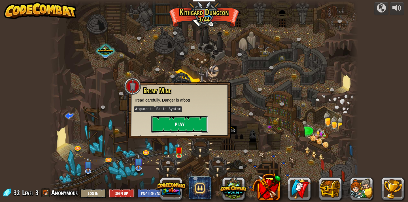
click at [187, 122] on button "Play" at bounding box center [179, 123] width 57 height 17
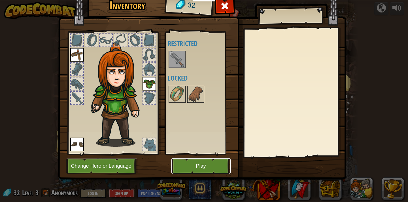
click at [192, 162] on button "Play" at bounding box center [200, 166] width 59 height 16
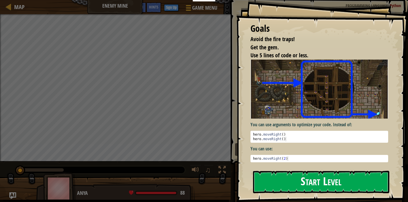
click at [282, 183] on button "Start Level" at bounding box center [321, 181] width 136 height 22
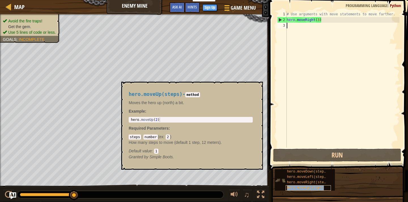
click at [297, 188] on span "hero.moveUp(steps)" at bounding box center [305, 187] width 37 height 4
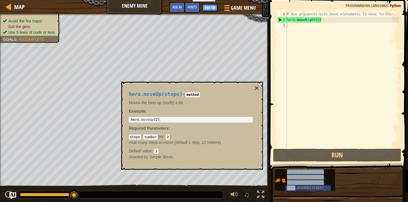
drag, startPoint x: 297, startPoint y: 188, endPoint x: 296, endPoint y: 67, distance: 121.7
click at [296, 67] on div "Hints 1 2 3 # Use arguments with move statements to move farther. hero . moveRi…" at bounding box center [337, 99] width 140 height 199
click at [296, 189] on span "hero.moveUp(steps)" at bounding box center [305, 187] width 37 height 4
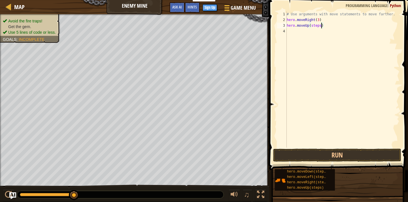
click at [321, 27] on div "# Use arguments with move statements to move farther. hero . moveRight ( 3 ) he…" at bounding box center [342, 84] width 114 height 147
drag, startPoint x: 310, startPoint y: 182, endPoint x: 311, endPoint y: 54, distance: 127.7
click at [311, 54] on div "Hints hero.moveUp(1) 1 2 3 4 # Use arguments with move statements to move farth…" at bounding box center [337, 99] width 140 height 199
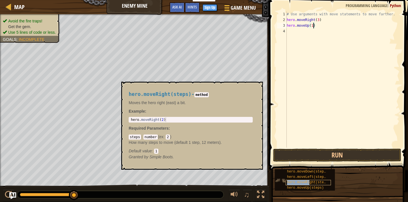
click at [308, 182] on span "hero.moveRight(steps)" at bounding box center [308, 182] width 43 height 4
drag, startPoint x: 308, startPoint y: 182, endPoint x: 309, endPoint y: 73, distance: 109.0
click at [309, 73] on div "Hints hero.moveUp(1) 1 2 3 4 # Use arguments with move statements to move farth…" at bounding box center [337, 99] width 140 height 199
click at [308, 183] on span "hero.moveRight(steps)" at bounding box center [308, 182] width 43 height 4
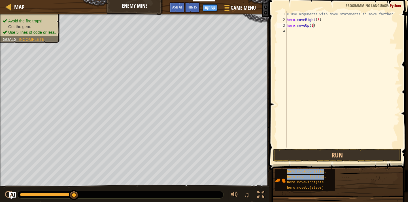
drag, startPoint x: 308, startPoint y: 183, endPoint x: 333, endPoint y: 103, distance: 83.3
click at [333, 103] on div "Hints hero.moveUp(1) 1 2 3 4 # Use arguments with move statements to move farth…" at bounding box center [337, 99] width 140 height 199
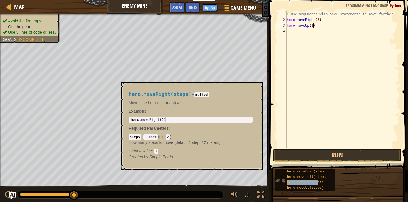
click at [318, 181] on span "hero.moveRight(steps)" at bounding box center [308, 182] width 43 height 4
type textarea "hero.moveRight(steps)"
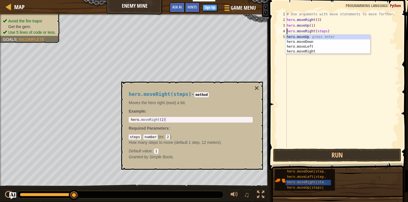
click at [350, 85] on div "# Use arguments with move statements to move farther. hero . moveRight ( 3 ) he…" at bounding box center [342, 84] width 114 height 147
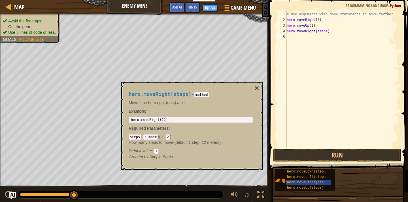
scroll to position [3, 0]
click at [328, 32] on div "# Use arguments with move statements to move farther. hero . moveRight ( 3 ) he…" at bounding box center [342, 84] width 114 height 147
type textarea "hero.moveRight(1)"
click at [255, 91] on button "×" at bounding box center [256, 88] width 5 height 8
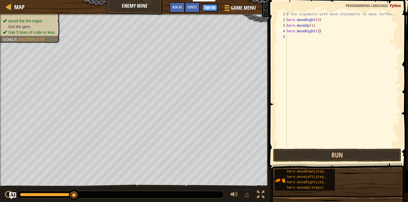
scroll to position [3, 0]
click at [305, 65] on div "# Use arguments with move statements to move farther. hero . moveRight ( 3 ) he…" at bounding box center [342, 84] width 114 height 147
drag, startPoint x: 309, startPoint y: 171, endPoint x: 304, endPoint y: 39, distance: 132.6
click at [304, 39] on div "Hints 1 2 3 4 5 # Use arguments with move statements to move farther. hero . mo…" at bounding box center [337, 99] width 140 height 199
click at [326, 37] on div "# Use arguments with move statements to move farther. hero . moveRight ( 3 ) he…" at bounding box center [342, 84] width 114 height 147
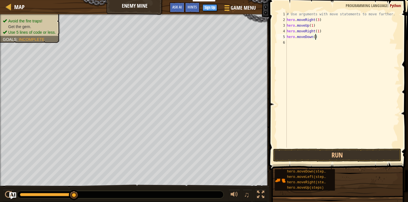
scroll to position [3, 2]
drag, startPoint x: 299, startPoint y: 181, endPoint x: 299, endPoint y: 58, distance: 122.8
click at [299, 58] on div "Hints hero.moveDown(3) 1 2 3 4 5 6 # Use arguments with move statements to move…" at bounding box center [337, 99] width 140 height 199
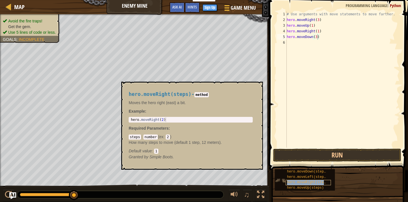
click at [304, 183] on span "hero.moveRight(steps)" at bounding box center [308, 182] width 43 height 4
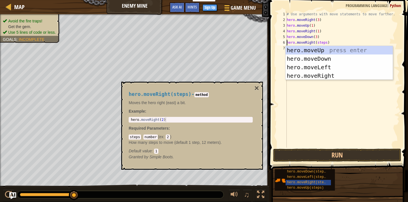
click at [326, 44] on div "# Use arguments with move statements to move farther. hero . moveRight ( 3 ) he…" at bounding box center [342, 84] width 114 height 147
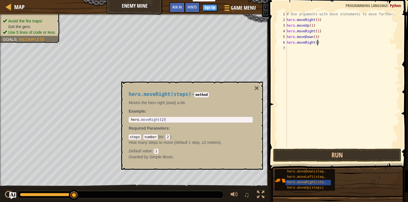
scroll to position [3, 3]
click at [258, 88] on button "×" at bounding box center [256, 88] width 5 height 8
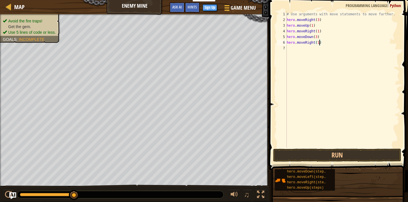
click at [320, 41] on div "# Use arguments with move statements to move farther. hero . moveRight ( 3 ) he…" at bounding box center [342, 84] width 114 height 147
type textarea "hero.moveRight(2)"
click at [351, 160] on button "Run" at bounding box center [337, 154] width 128 height 13
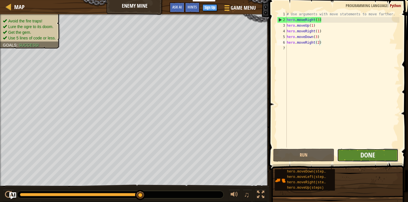
click at [361, 153] on span "Done" at bounding box center [367, 154] width 15 height 9
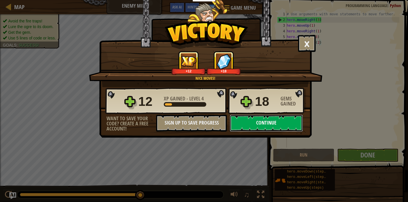
click at [255, 129] on button "Continue" at bounding box center [266, 122] width 73 height 17
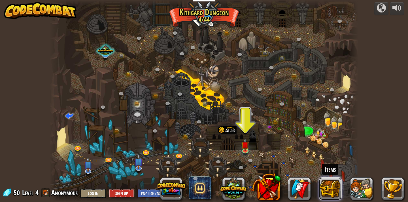
click at [329, 189] on button at bounding box center [330, 188] width 23 height 23
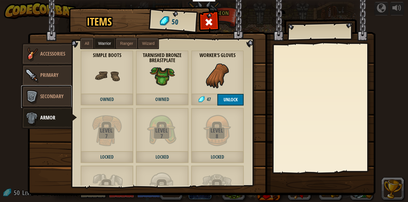
click at [47, 102] on link "Secondary" at bounding box center [46, 96] width 50 height 23
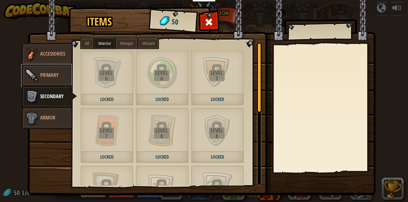
click at [53, 78] on link "Primary" at bounding box center [46, 75] width 50 height 23
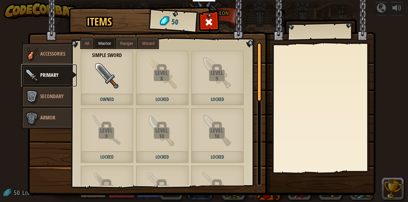
click at [57, 67] on link "Primary" at bounding box center [49, 75] width 56 height 23
click at [57, 59] on link "Accessories" at bounding box center [46, 54] width 50 height 23
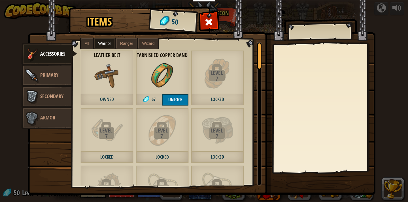
click at [372, 38] on img at bounding box center [201, 91] width 347 height 205
click at [212, 20] on span at bounding box center [208, 22] width 9 height 9
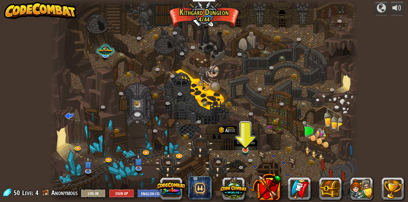
click at [242, 140] on img at bounding box center [245, 141] width 8 height 18
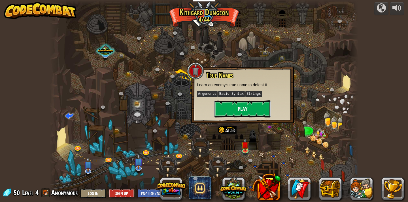
click at [235, 113] on button "Play" at bounding box center [242, 108] width 57 height 17
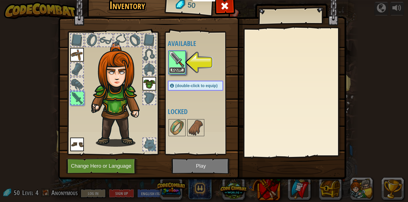
click at [183, 71] on button "Equip" at bounding box center [177, 70] width 16 height 6
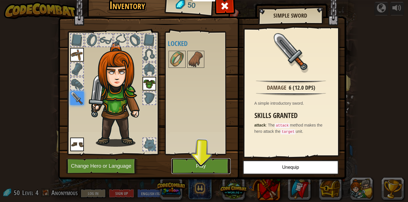
click at [208, 172] on button "Play" at bounding box center [200, 166] width 59 height 16
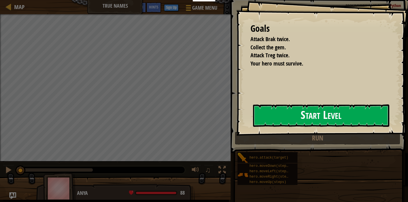
click at [284, 116] on button "Start Level" at bounding box center [321, 115] width 136 height 22
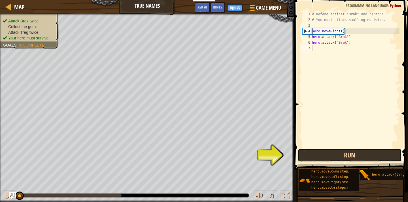
click at [308, 153] on button "Run" at bounding box center [349, 154] width 104 height 13
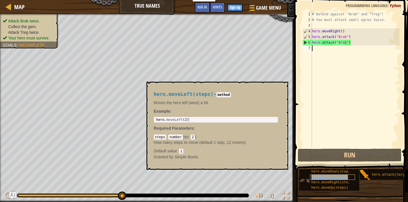
click at [339, 179] on span "hero.moveLeft(steps)" at bounding box center [331, 177] width 41 height 4
click at [341, 183] on span "hero.moveRight(steps)" at bounding box center [332, 182] width 43 height 4
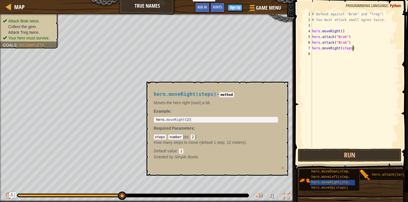
click at [352, 50] on div "# Defend against "Brak" and "Treg"! # You must attack small ogres twice. hero .…" at bounding box center [355, 84] width 89 height 147
type textarea "hero.moveRight()"
click at [285, 93] on div "hero.moveRight(steps) - method Moves the hero right (east) a bit. Example : 1 h…" at bounding box center [217, 129] width 142 height 94
click at [360, 61] on div "# Defend against "Brak" and "Treg"! # You must attack small ogres twice. hero .…" at bounding box center [355, 84] width 89 height 147
click at [317, 63] on div "# Defend against "Brak" and "Treg"! # You must attack small ogres twice. hero .…" at bounding box center [355, 84] width 89 height 147
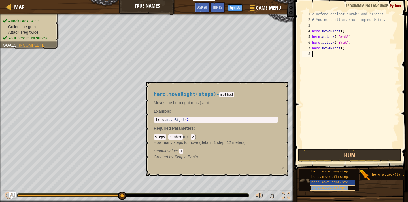
click at [337, 185] on div "hero.moveUp(steps)" at bounding box center [332, 187] width 45 height 5
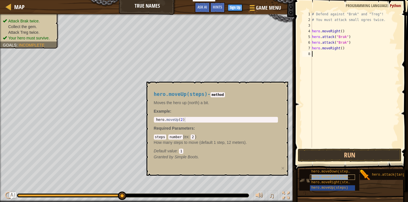
click at [338, 177] on span "hero.moveLeft(steps)" at bounding box center [331, 177] width 41 height 4
click at [340, 190] on div "hero.moveUp(steps)" at bounding box center [332, 187] width 45 height 5
click at [355, 181] on div "hero.moveDown(steps) hero.moveLeft(steps) hero.moveRight(steps) hero.moveUp(ste…" at bounding box center [329, 180] width 60 height 22
click at [353, 171] on div "hero.moveDown(steps)" at bounding box center [332, 171] width 45 height 5
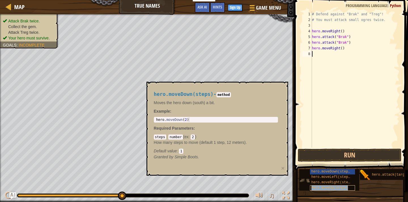
click at [337, 187] on span "hero.moveUp(steps)" at bounding box center [329, 187] width 37 height 4
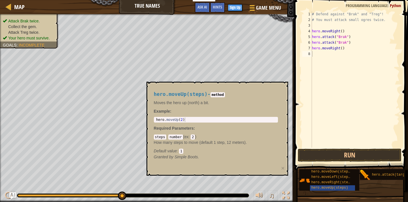
drag, startPoint x: 287, startPoint y: 89, endPoint x: 296, endPoint y: 137, distance: 49.2
click at [296, 0] on body "Educators Create Free Account School & District Solutions Teacher Toolkit Previ…" at bounding box center [204, 0] width 408 height 0
click at [360, 117] on div "# Defend against "Brak" and "Treg"! # You must attack small ogres twice. hero .…" at bounding box center [355, 84] width 89 height 147
drag, startPoint x: 326, startPoint y: 188, endPoint x: 327, endPoint y: 183, distance: 4.6
click at [327, 183] on div "hero.moveDown(steps) hero.moveLeft(steps) hero.moveRight(steps) hero.moveUp(ste…" at bounding box center [329, 180] width 60 height 22
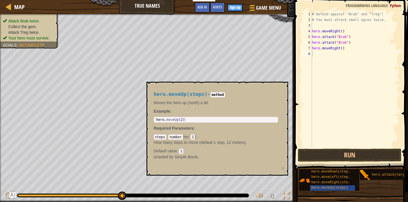
click at [218, 125] on p "Required Parameters :" at bounding box center [216, 128] width 124 height 6
type textarea "hero.moveUp(2)"
click at [213, 121] on div "hero . moveUp ( 2 )" at bounding box center [216, 124] width 122 height 14
drag, startPoint x: 337, startPoint y: 45, endPoint x: 338, endPoint y: 50, distance: 5.2
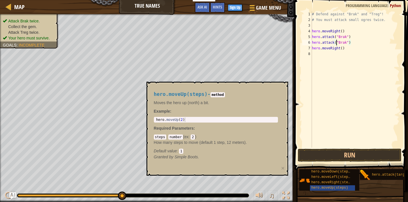
click at [337, 50] on div "# Defend against "Brak" and "Treg"! # You must attack small ogres twice. hero .…" at bounding box center [355, 84] width 89 height 147
click at [337, 50] on div "# Defend against "Brak" and "Treg"! # You must attack small ogres twice. hero .…" at bounding box center [355, 79] width 89 height 136
drag, startPoint x: 340, startPoint y: 47, endPoint x: 342, endPoint y: 73, distance: 26.1
click at [342, 68] on div "# Defend against "Brak" and "Treg"! # You must attack small ogres twice. hero .…" at bounding box center [355, 84] width 89 height 147
type textarea "hero.moveRight()"
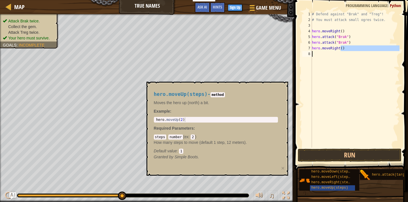
click at [342, 73] on div "# Defend against "Brak" and "Treg"! # You must attack small ogres twice. hero .…" at bounding box center [355, 79] width 89 height 136
click at [349, 48] on div "# Defend against "Brak" and "Treg"! # You must attack small ogres twice. hero .…" at bounding box center [355, 84] width 89 height 147
type textarea "hero.moveRight()"
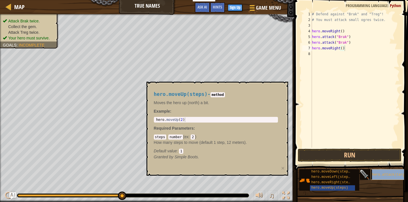
click at [379, 174] on span "hero.attack(target)" at bounding box center [391, 174] width 39 height 4
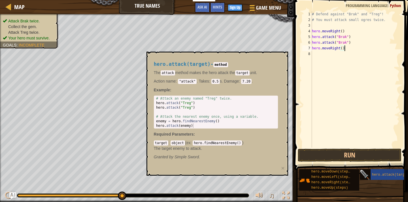
click at [361, 172] on img at bounding box center [364, 174] width 11 height 11
click at [318, 80] on div "# Defend against "Brak" and "Treg"! # You must attack small ogres twice. hero .…" at bounding box center [355, 84] width 89 height 147
click at [349, 53] on div "# Defend against "Brak" and "Treg"! # You must attack small ogres twice. hero .…" at bounding box center [355, 84] width 89 height 147
click at [375, 186] on div "hero.moveDown(steps) hero.moveLeft(steps) hero.moveRight(steps) hero.moveUp(ste…" at bounding box center [351, 179] width 105 height 22
click at [377, 171] on div "hero.attack(target)" at bounding box center [392, 174] width 45 height 11
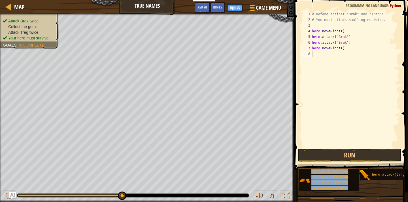
drag, startPoint x: 378, startPoint y: 174, endPoint x: 322, endPoint y: 66, distance: 122.3
click at [322, 66] on div "Hints 1 2 3 4 5 6 7 8 # Defend against "Brak" and "Treg"! # You must attack sma…" at bounding box center [349, 99] width 115 height 199
drag, startPoint x: 382, startPoint y: 174, endPoint x: 323, endPoint y: 66, distance: 123.1
click at [322, 66] on div "Hints hero.attack(target) 1 2 3 4 5 6 7 8 9 # Defend against "Brak" and "Treg"!…" at bounding box center [349, 99] width 115 height 199
drag, startPoint x: 379, startPoint y: 175, endPoint x: 331, endPoint y: 82, distance: 104.6
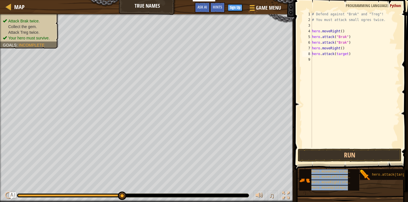
click at [331, 82] on div "Hints hero.attack(target) 1 2 3 4 5 6 7 8 9 # Defend against "Brak" and "Treg"!…" at bounding box center [349, 99] width 115 height 199
drag, startPoint x: 380, startPoint y: 177, endPoint x: 374, endPoint y: 134, distance: 43.8
click at [374, 134] on div "Hints hero.attack(target) 1 2 3 4 5 6 7 8 9 # Defend against "Brak" and "Treg"!…" at bounding box center [349, 99] width 115 height 199
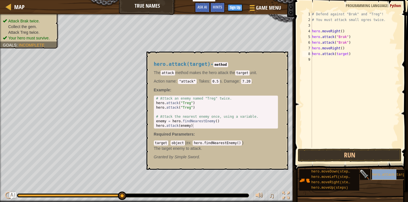
click at [396, 175] on span "hero.attack(target)" at bounding box center [391, 174] width 39 height 4
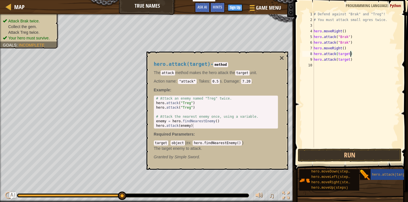
click at [349, 54] on div "# Defend against "Brak" and "Treg"! # You must attack small ogres twice. hero .…" at bounding box center [355, 84] width 87 height 147
click at [283, 60] on button "×" at bounding box center [281, 58] width 5 height 8
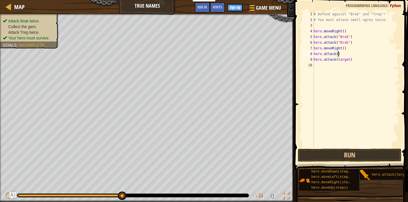
click at [338, 54] on div "# Defend against "Brak" and "Treg"! # You must attack small ogres twice. hero .…" at bounding box center [355, 84] width 87 height 147
drag, startPoint x: 350, startPoint y: 60, endPoint x: 338, endPoint y: 60, distance: 11.6
click at [338, 60] on div "# Defend against "Brak" and "Treg"! # You must attack small ogres twice. hero .…" at bounding box center [355, 84] width 87 height 147
click at [344, 159] on button "Run" at bounding box center [349, 154] width 104 height 13
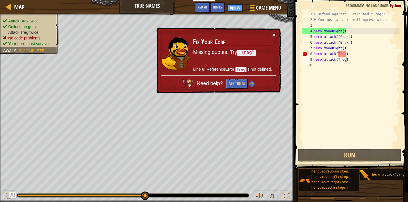
click at [274, 37] on button "×" at bounding box center [273, 35] width 3 height 6
click at [307, 54] on div "8" at bounding box center [308, 54] width 12 height 6
click at [274, 36] on button "×" at bounding box center [273, 35] width 3 height 6
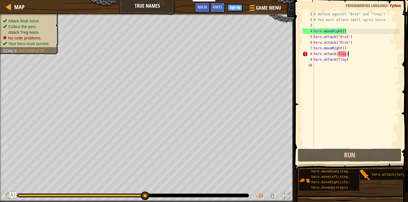
drag, startPoint x: 352, startPoint y: 54, endPoint x: 354, endPoint y: 52, distance: 3.0
click at [354, 52] on div "# Defend against "Brak" and "Treg"! # You must attack small ogres twice. hero .…" at bounding box center [355, 84] width 87 height 147
drag, startPoint x: 351, startPoint y: 48, endPoint x: 313, endPoint y: 46, distance: 37.7
click at [313, 46] on div "hero.attack(Treg) 1 2 3 4 5 6 7 8 9 10 # Defend against "Brak" and "Treg"! # Yo…" at bounding box center [350, 79] width 98 height 136
type textarea "hero.moveRight()"
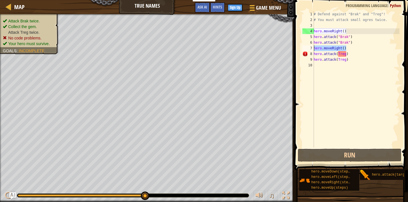
scroll to position [3, 0]
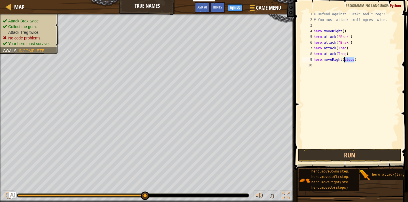
drag, startPoint x: 354, startPoint y: 60, endPoint x: 344, endPoint y: 60, distance: 9.9
click at [344, 60] on div "# Defend against "Brak" and "Treg"! # You must attack small ogres twice. hero .…" at bounding box center [355, 84] width 87 height 147
click at [344, 155] on button "Run" at bounding box center [349, 154] width 104 height 13
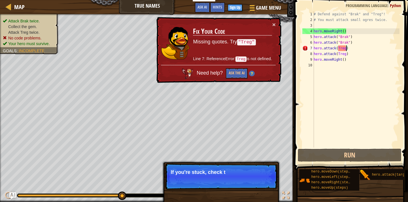
click at [346, 49] on div "# Defend against "Brak" and "Treg"! # You must attack small ogres twice. hero .…" at bounding box center [355, 84] width 87 height 147
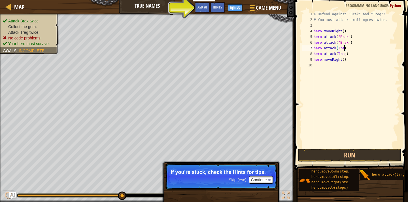
type textarea "hero.attack(Treg)"
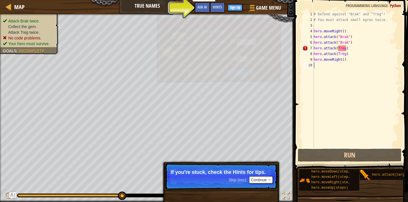
click at [374, 84] on div "# Defend against "Brak" and "Treg"! # You must attack small ogres twice. hero .…" at bounding box center [355, 84] width 87 height 147
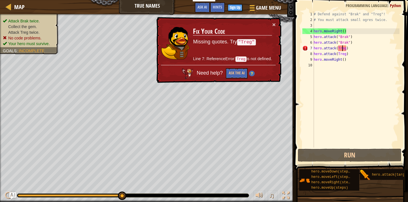
click at [341, 50] on div "# Defend against "Brak" and "Treg"! # You must attack small ogres twice. hero .…" at bounding box center [355, 84] width 87 height 147
click at [291, 57] on div "Map True Names Game Menu Done Sign Up Hints Ask AI 1 הההההההההההההההההההההההההה…" at bounding box center [204, 101] width 408 height 202
click at [347, 49] on div "# Defend against "Brak" and "Treg"! # You must attack small ogres twice. hero .…" at bounding box center [355, 84] width 87 height 147
click at [345, 49] on div "# Defend against "Brak" and "Treg"! # You must attack small ogres twice. hero .…" at bounding box center [355, 84] width 87 height 147
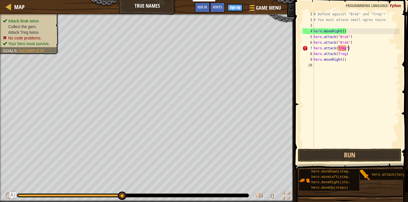
scroll to position [3, 3]
click at [337, 49] on div "# Defend against "Brak" and "Treg"! # You must attack small ogres twice. hero .…" at bounding box center [355, 84] width 87 height 147
click at [338, 54] on div "# Defend against "Brak" and "Treg"! # You must attack small ogres twice. hero .…" at bounding box center [355, 84] width 87 height 147
click at [348, 55] on div "# Defend against "Brak" and "Treg"! # You must attack small ogres twice. hero .…" at bounding box center [355, 84] width 87 height 147
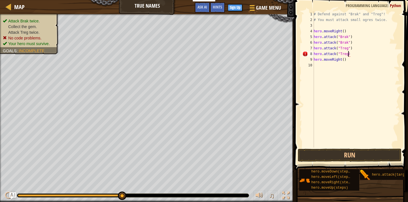
scroll to position [3, 3]
drag, startPoint x: 348, startPoint y: 60, endPoint x: 313, endPoint y: 59, distance: 34.5
click at [313, 59] on div "hero.attack("Treg") 1 2 3 4 5 6 7 8 9 10 # Defend against "Brak" and "Treg"! # …" at bounding box center [350, 79] width 98 height 136
type textarea "hero.moveRight()"
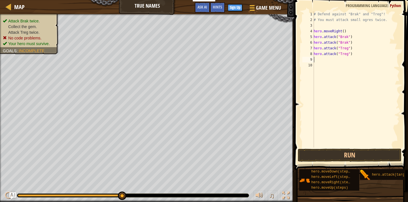
type textarea "hero.attack("Treg")"
click at [315, 60] on div "# Defend against "Brak" and "Treg"! # You must attack small ogres twice. hero .…" at bounding box center [354, 84] width 89 height 147
type textarea "hero.attack("Treg")"
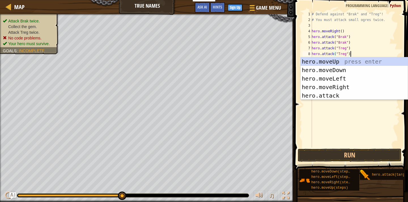
click at [333, 128] on div "# Defend against "Brak" and "Treg"! # You must attack small ogres twice. hero .…" at bounding box center [354, 84] width 89 height 147
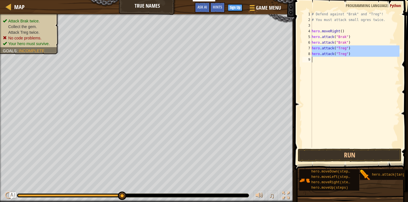
drag, startPoint x: 311, startPoint y: 47, endPoint x: 344, endPoint y: 65, distance: 37.1
click at [344, 65] on div "1 2 3 4 5 6 7 8 9 # Defend against "Brak" and "Treg"! # You must attack small o…" at bounding box center [350, 79] width 98 height 136
type textarea "hero.attack("Treg")"
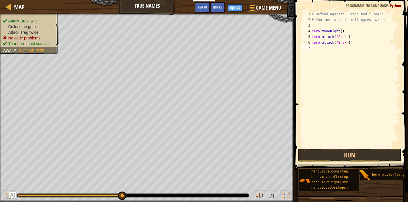
paste textarea "hero.attack("Treg")"
type textarea "h"
drag, startPoint x: 335, startPoint y: 182, endPoint x: 337, endPoint y: 94, distance: 87.8
click at [337, 90] on div "Hints 1 2 3 4 5 6 7 8 # Defend against "Brak" and "Treg"! # You must attack sma…" at bounding box center [349, 99] width 115 height 199
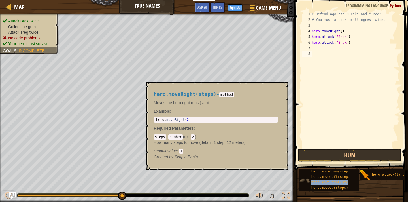
type textarea "hero.moveRight(steps)"
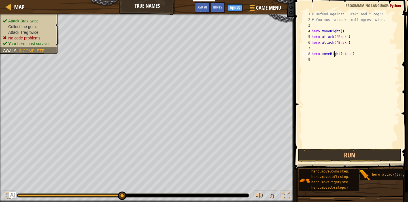
click at [335, 53] on div "# Defend against "Brak" and "Treg"! # You must attack small ogres twice. hero .…" at bounding box center [354, 84] width 89 height 147
click at [315, 47] on div "# Defend against "Brak" and "Treg"! # You must attack small ogres twice. hero .…" at bounding box center [354, 84] width 89 height 147
type textarea "hero.attack("Brak")"
click at [314, 55] on div "# Defend against "Brak" and "Treg"! # You must attack small ogres twice. hero .…" at bounding box center [354, 84] width 89 height 147
paste textarea "hero.moveRight(steps)"
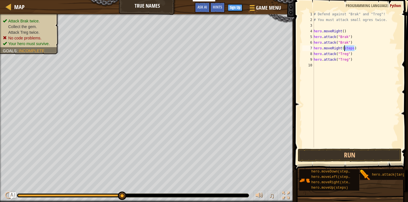
drag, startPoint x: 354, startPoint y: 49, endPoint x: 344, endPoint y: 49, distance: 9.6
click at [344, 49] on div "# Defend against "Brak" and "Treg"! # You must attack small ogres twice. hero .…" at bounding box center [355, 84] width 87 height 147
drag, startPoint x: 329, startPoint y: 180, endPoint x: 326, endPoint y: 101, distance: 79.3
click at [326, 101] on div "Hints hero.moveRight() 1 2 3 4 5 6 7 8 9 10 # Defend against "Brak" and "Treg"!…" at bounding box center [349, 99] width 115 height 199
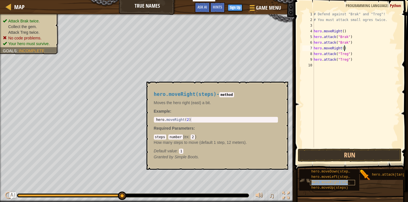
click at [321, 181] on span "hero.moveRight(steps)" at bounding box center [332, 182] width 43 height 4
drag, startPoint x: 321, startPoint y: 181, endPoint x: 347, endPoint y: 141, distance: 47.8
click at [348, 140] on div "Hints hero.moveRight() 1 2 3 4 5 6 7 8 9 10 # Defend against "Brak" and "Treg"!…" at bounding box center [349, 99] width 115 height 199
click at [332, 180] on span "hero.moveRight(steps)" at bounding box center [332, 182] width 43 height 4
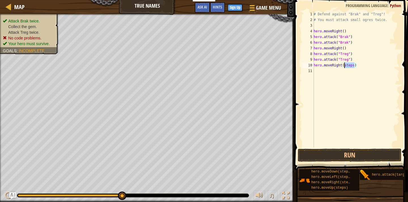
drag, startPoint x: 354, startPoint y: 65, endPoint x: 345, endPoint y: 65, distance: 9.3
click at [345, 65] on div "# Defend against "Brak" and "Treg"! # You must attack small ogres twice. hero .…" at bounding box center [355, 84] width 87 height 147
click at [336, 153] on button "Run" at bounding box center [349, 154] width 104 height 13
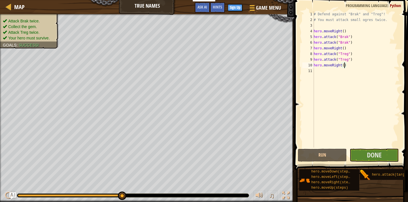
scroll to position [3, 3]
type textarea "hero.moveRight(4)"
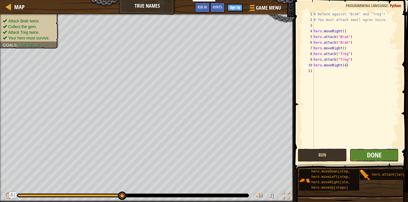
click at [376, 155] on span "Done" at bounding box center [374, 154] width 15 height 9
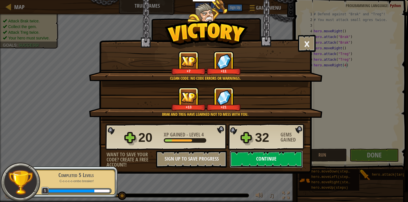
click at [272, 161] on button "Continue" at bounding box center [266, 158] width 73 height 17
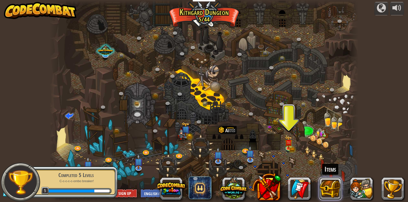
click at [327, 192] on button at bounding box center [330, 188] width 23 height 23
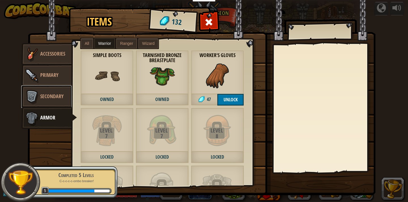
click at [57, 93] on span "Secondary" at bounding box center [51, 96] width 23 height 7
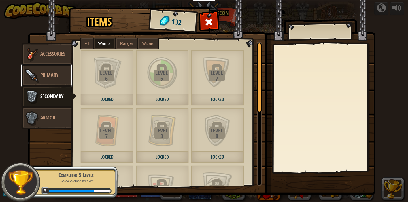
click at [61, 79] on link "Primary" at bounding box center [46, 75] width 50 height 23
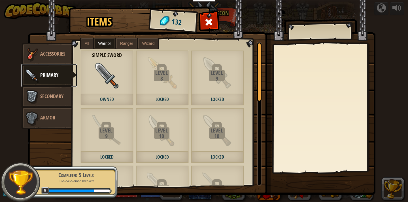
click at [61, 64] on link "Primary" at bounding box center [49, 75] width 56 height 23
click at [58, 57] on link "Accessories" at bounding box center [46, 54] width 50 height 23
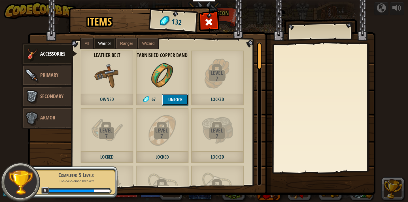
click at [173, 101] on button "Unlock" at bounding box center [175, 100] width 26 height 12
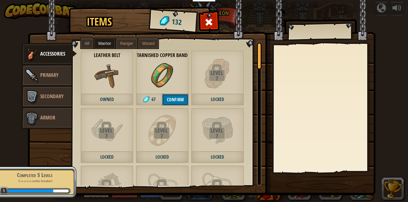
click at [180, 98] on button "Confirm" at bounding box center [175, 100] width 26 height 12
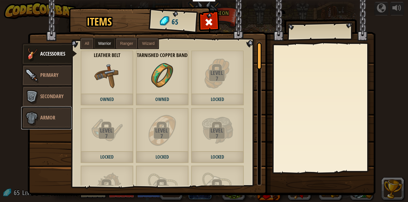
click at [45, 119] on span "Armor" at bounding box center [47, 117] width 15 height 7
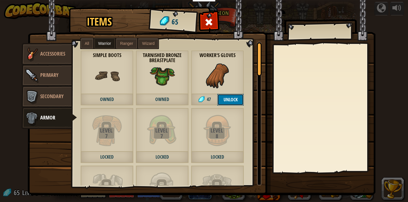
click at [234, 99] on button "Unlock" at bounding box center [230, 100] width 26 height 12
click at [234, 99] on button "Confirm" at bounding box center [230, 100] width 26 height 12
click at [215, 23] on div at bounding box center [209, 24] width 18 height 18
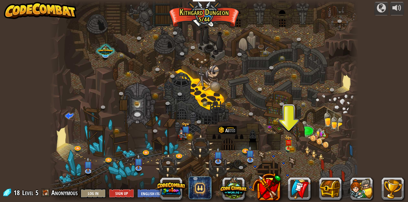
click at [282, 142] on div at bounding box center [204, 101] width 308 height 202
click at [288, 145] on img at bounding box center [288, 139] width 8 height 17
